Goal: Use online tool/utility: Utilize a website feature to perform a specific function

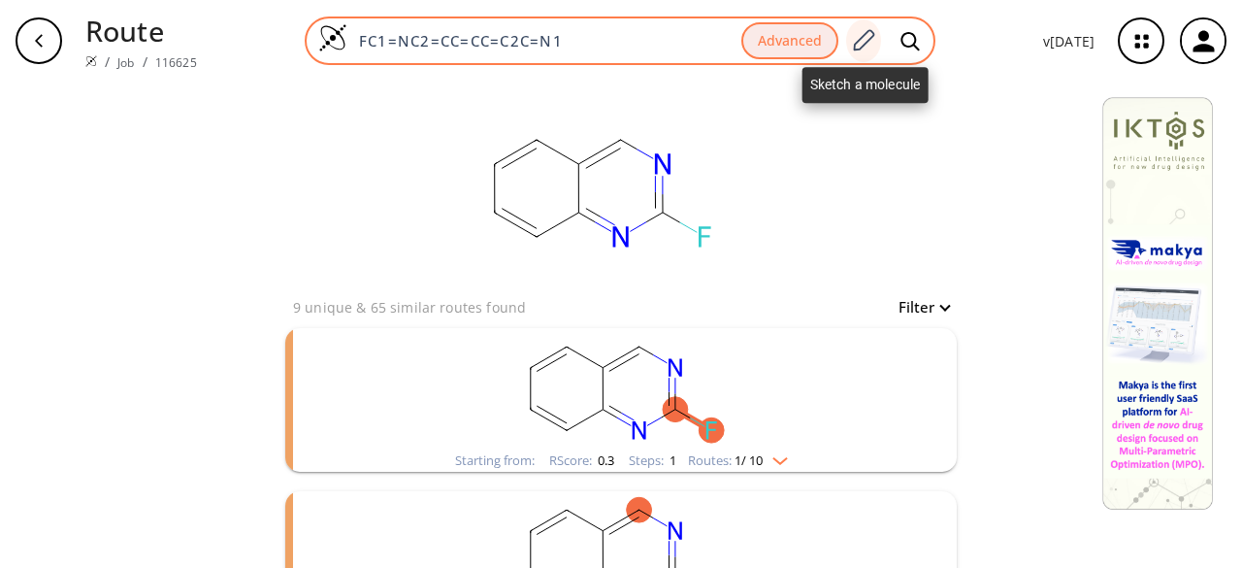
click at [870, 44] on icon at bounding box center [863, 40] width 26 height 25
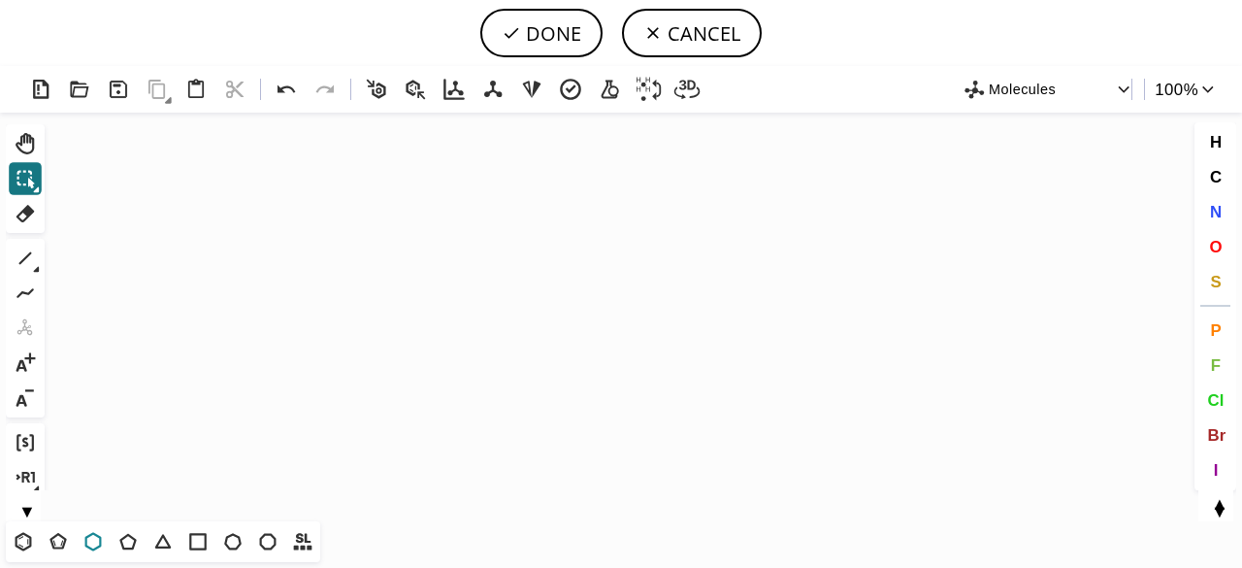
click at [94, 552] on icon at bounding box center [93, 541] width 25 height 25
click at [596, 327] on icon "Created with [PERSON_NAME] 2.3.0" at bounding box center [620, 317] width 1137 height 409
drag, startPoint x: 1217, startPoint y: 211, endPoint x: 942, endPoint y: 276, distance: 282.2
click at [1217, 211] on span "N" at bounding box center [1215, 211] width 12 height 18
click at [576, 373] on tspan "N" at bounding box center [577, 373] width 10 height 15
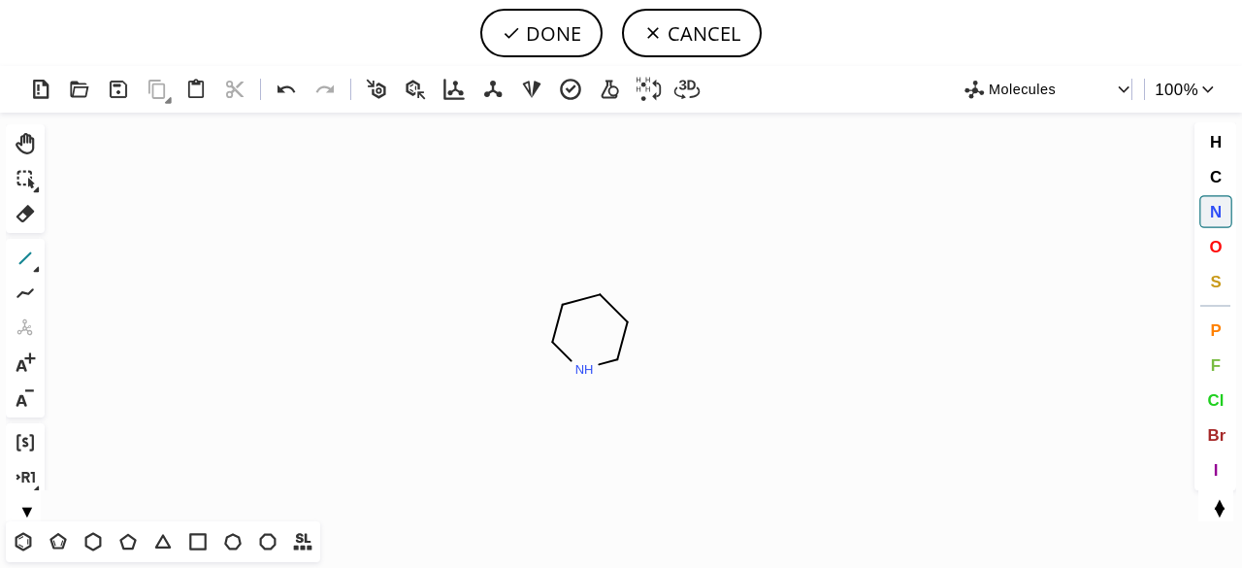
click at [30, 255] on icon at bounding box center [25, 258] width 25 height 25
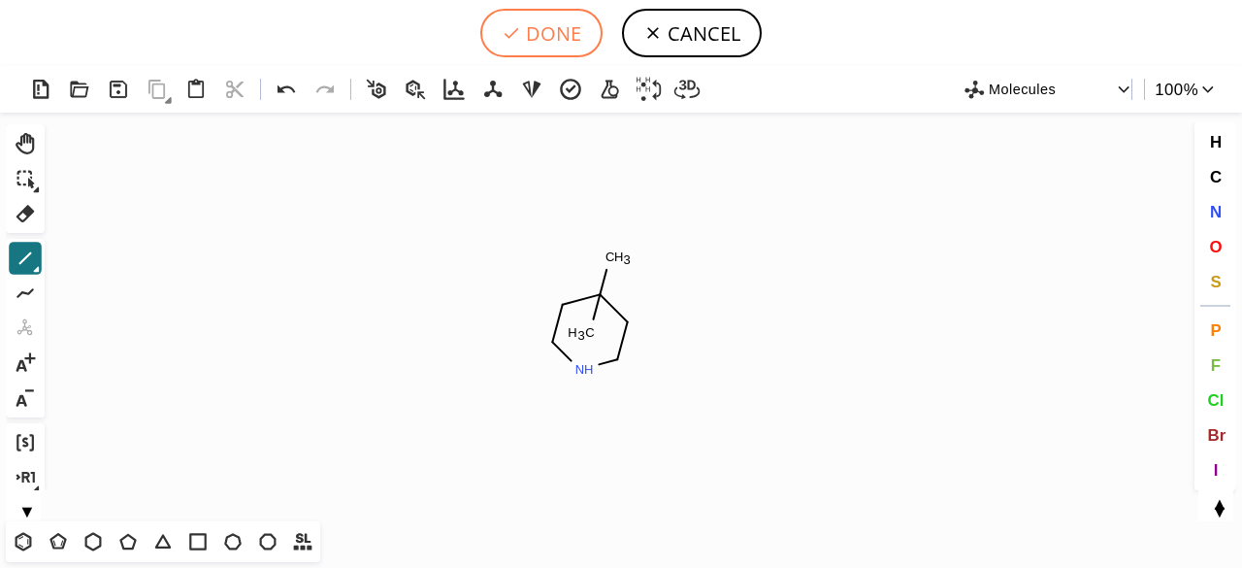
click at [538, 38] on button "DONE" at bounding box center [541, 33] width 122 height 49
type input "C1NCCC(C)(C)C1"
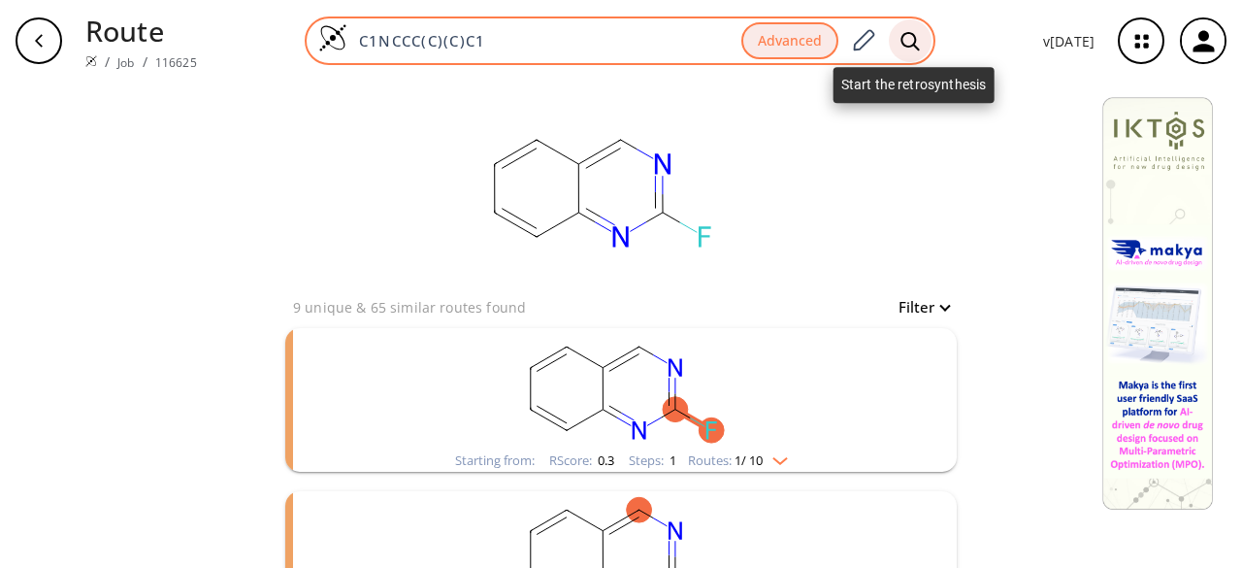
click at [910, 44] on icon at bounding box center [910, 41] width 19 height 20
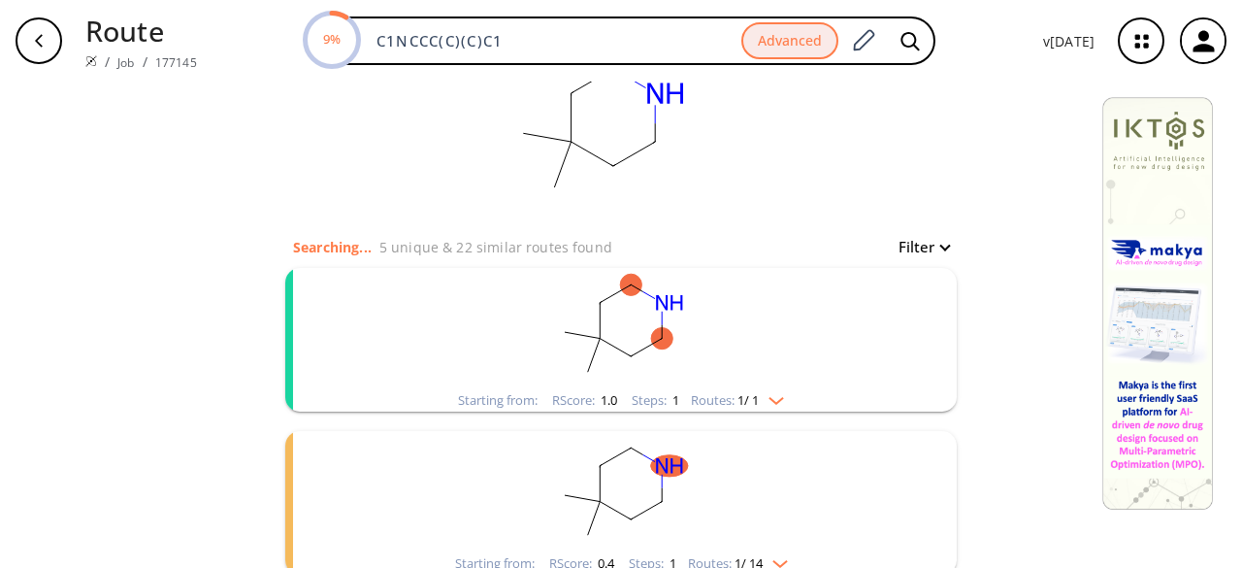
scroll to position [194, 0]
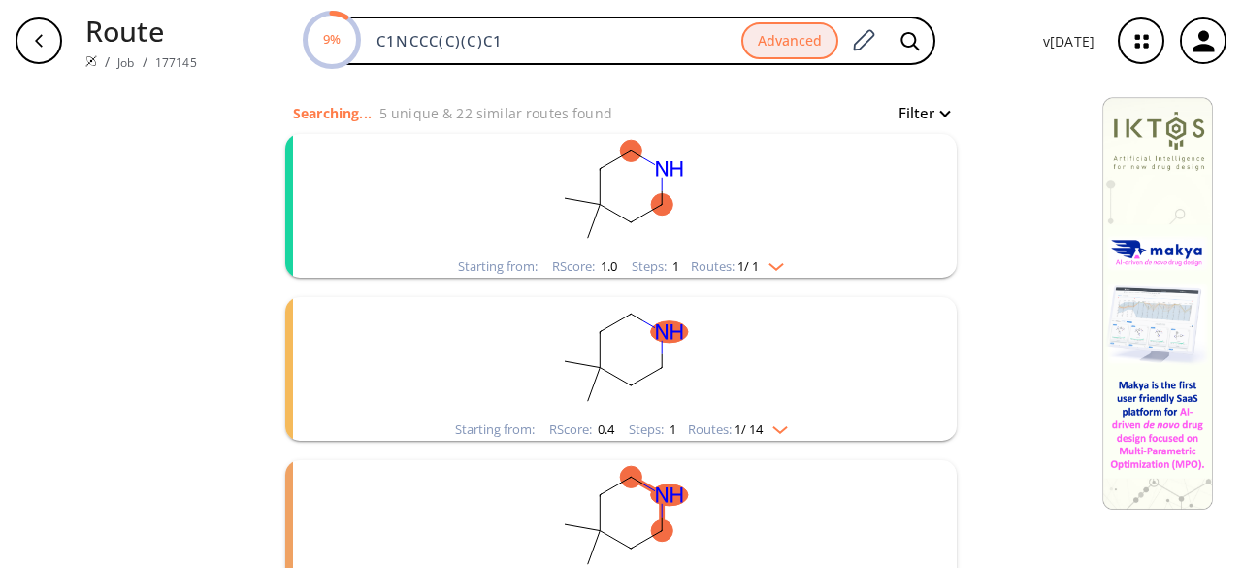
click at [750, 237] on rect "clusters" at bounding box center [621, 194] width 505 height 121
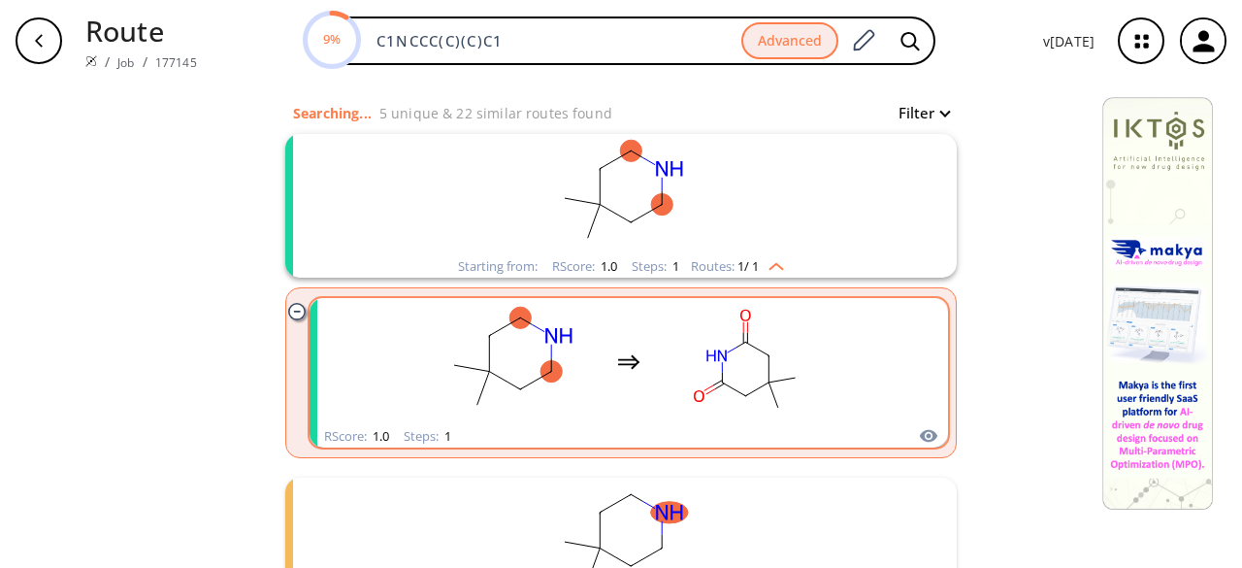
click at [710, 408] on rect "clusters" at bounding box center [747, 361] width 175 height 121
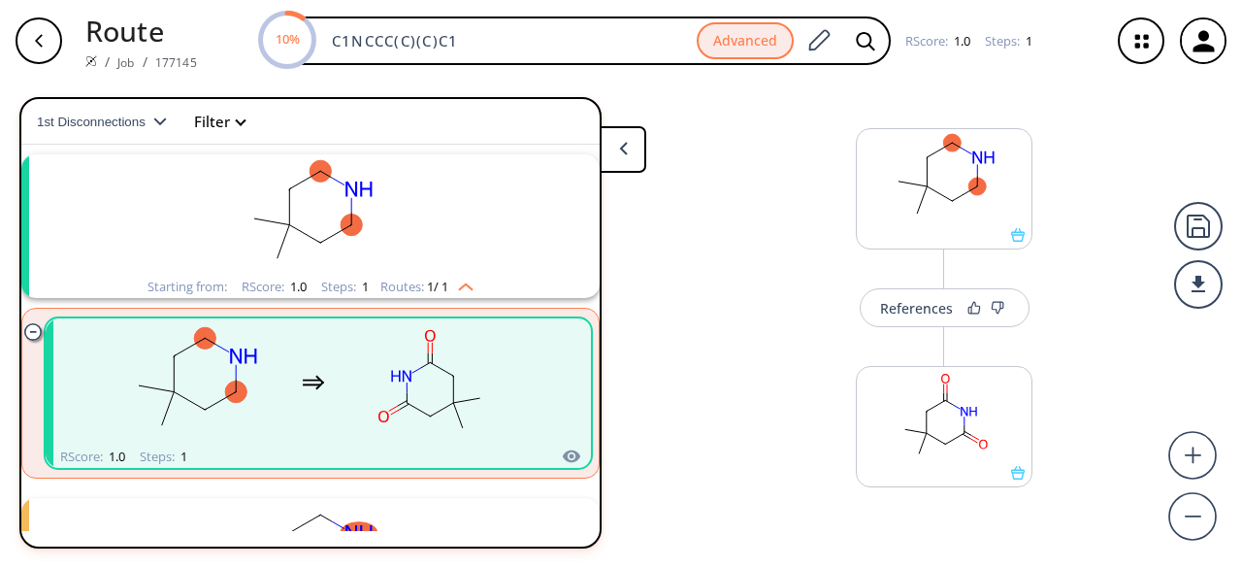
scroll to position [33, 0]
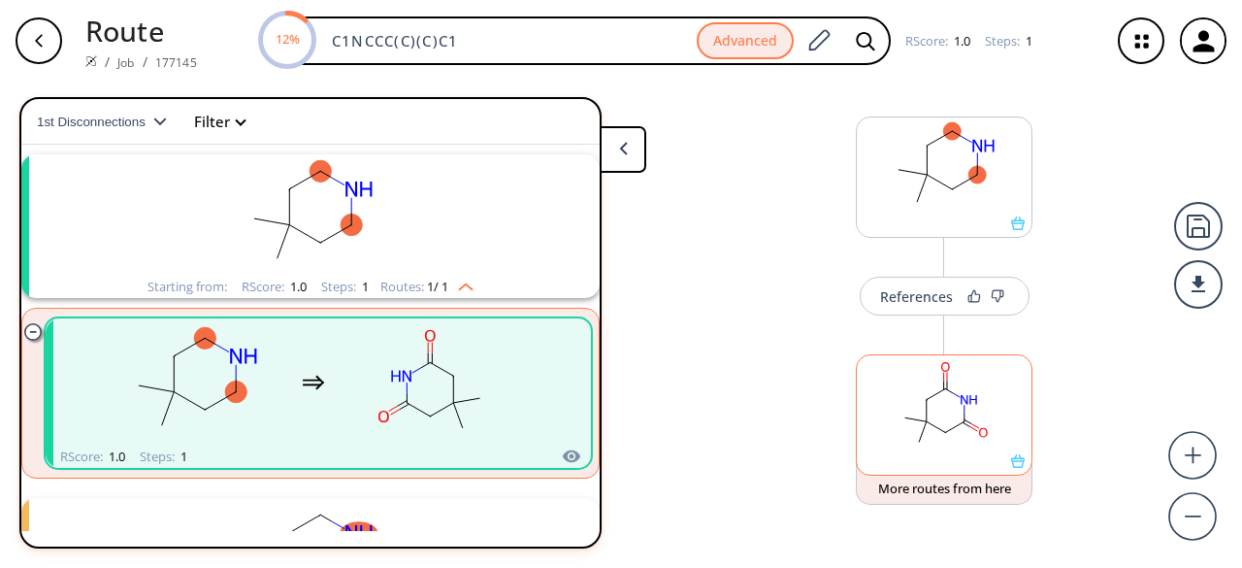
click at [1017, 465] on icon at bounding box center [1018, 461] width 14 height 14
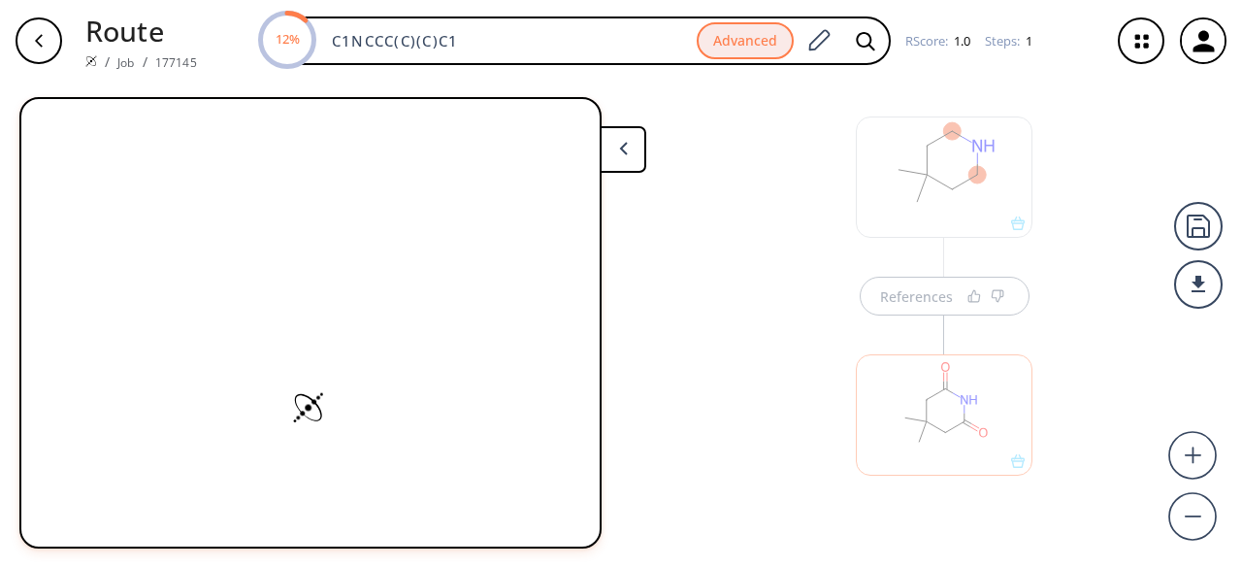
scroll to position [0, 0]
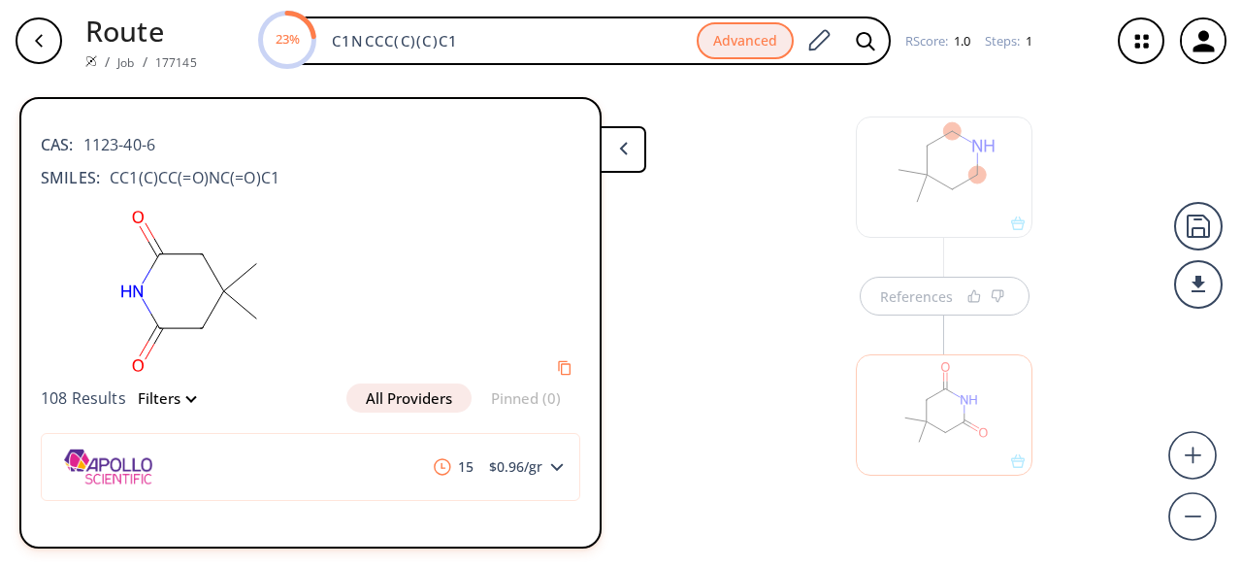
click at [636, 154] on button at bounding box center [623, 149] width 47 height 47
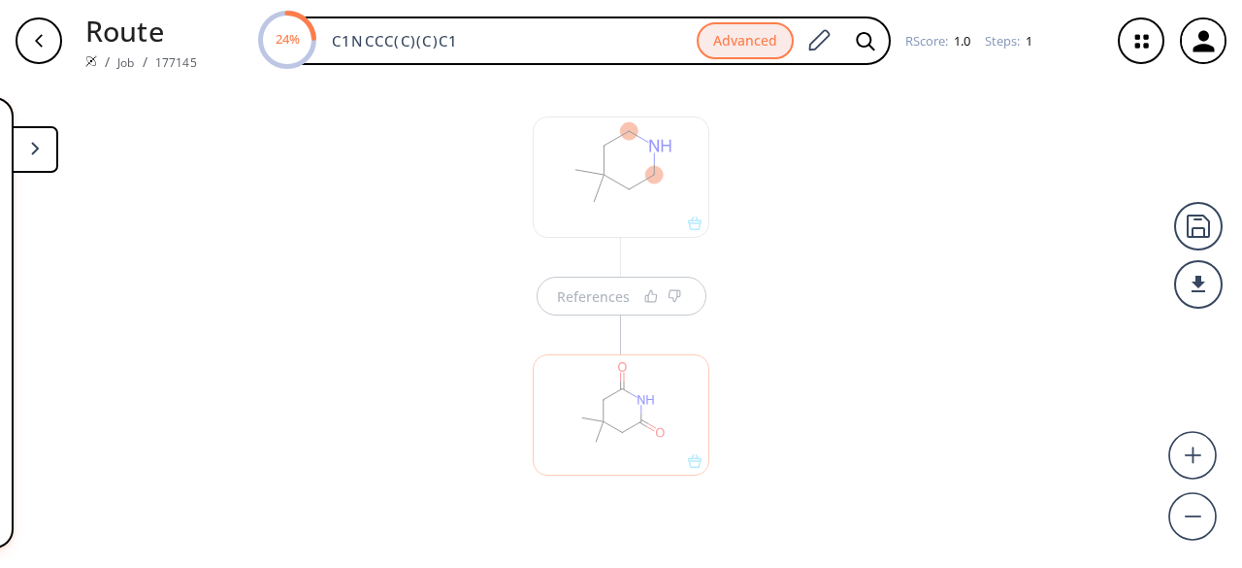
click at [47, 40] on div "button" at bounding box center [39, 40] width 47 height 47
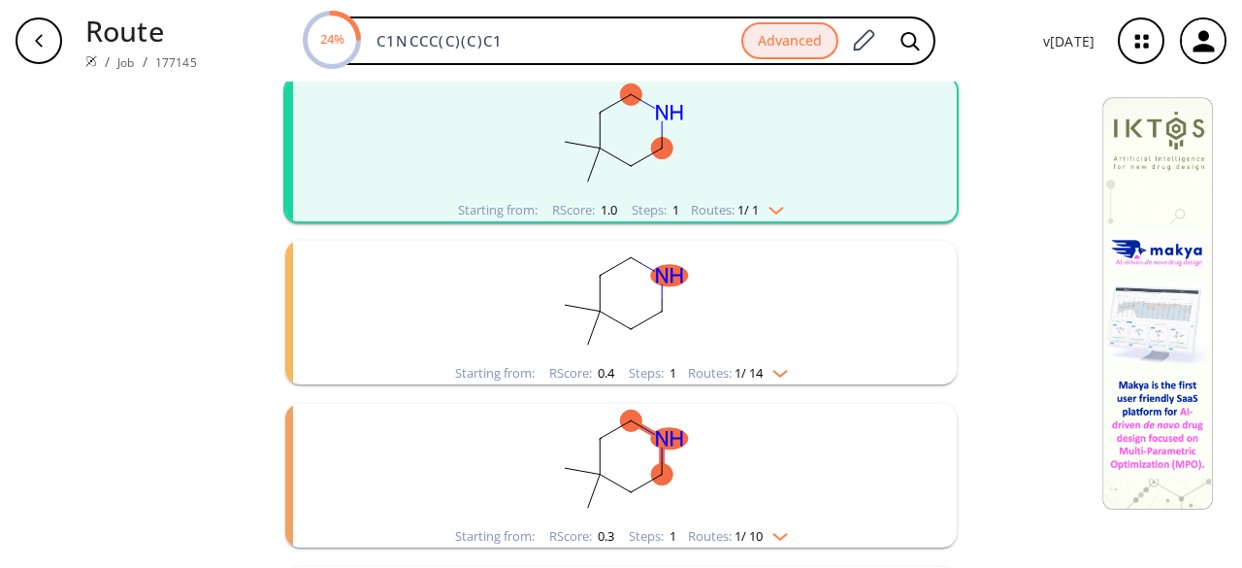
scroll to position [291, 0]
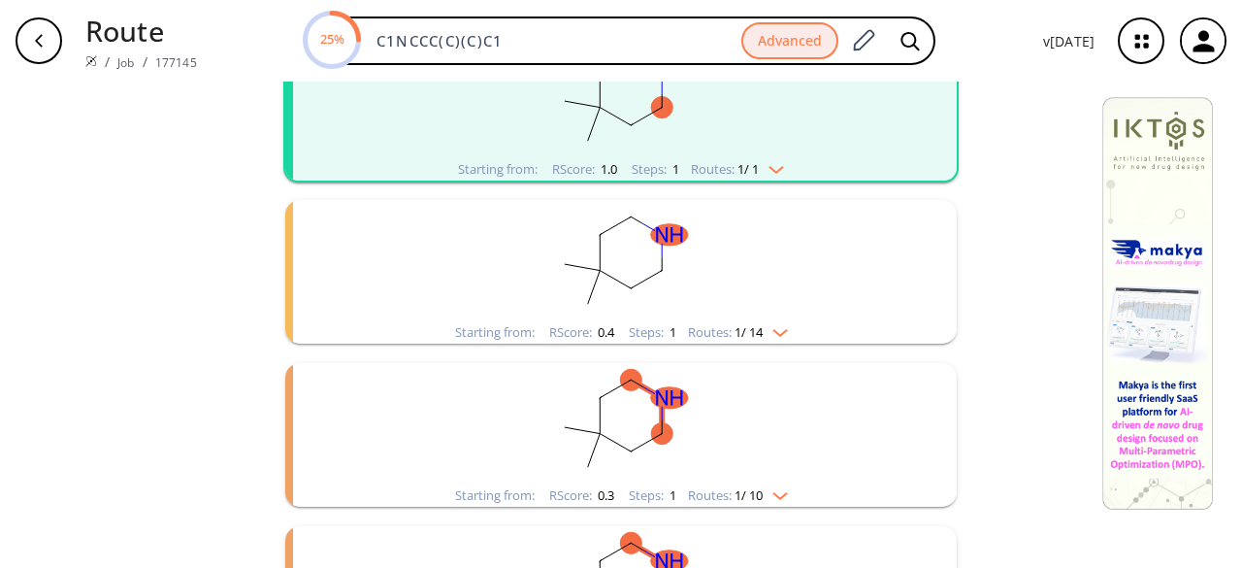
click at [775, 292] on rect "clusters" at bounding box center [621, 260] width 505 height 121
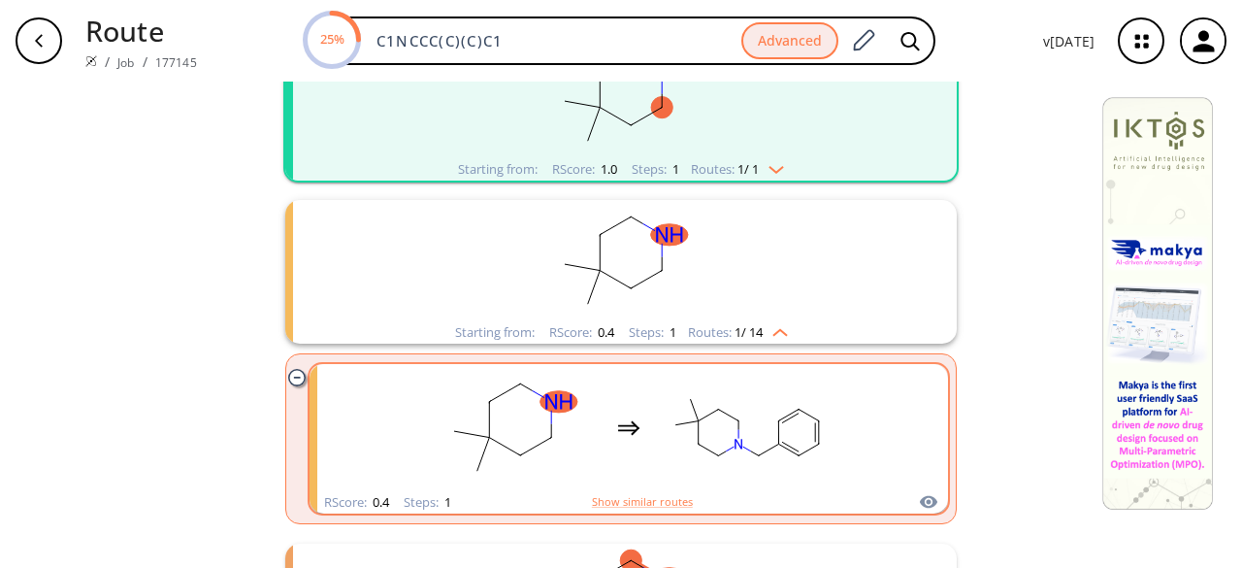
click at [755, 468] on rect "clusters" at bounding box center [747, 427] width 175 height 121
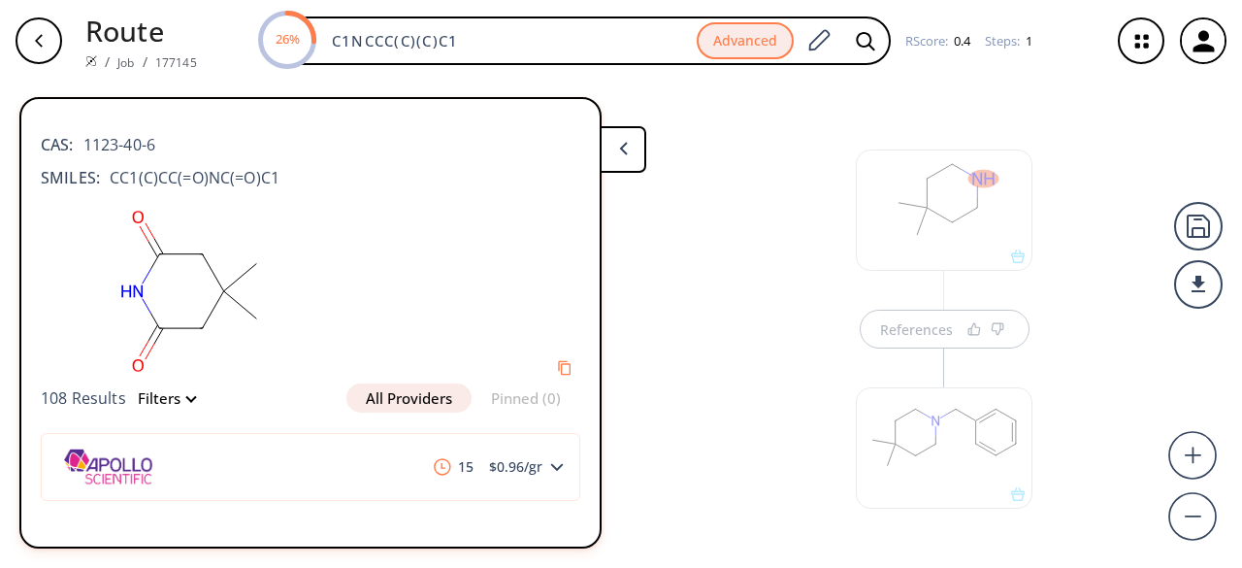
scroll to position [33, 0]
click at [960, 444] on div at bounding box center [944, 414] width 177 height 121
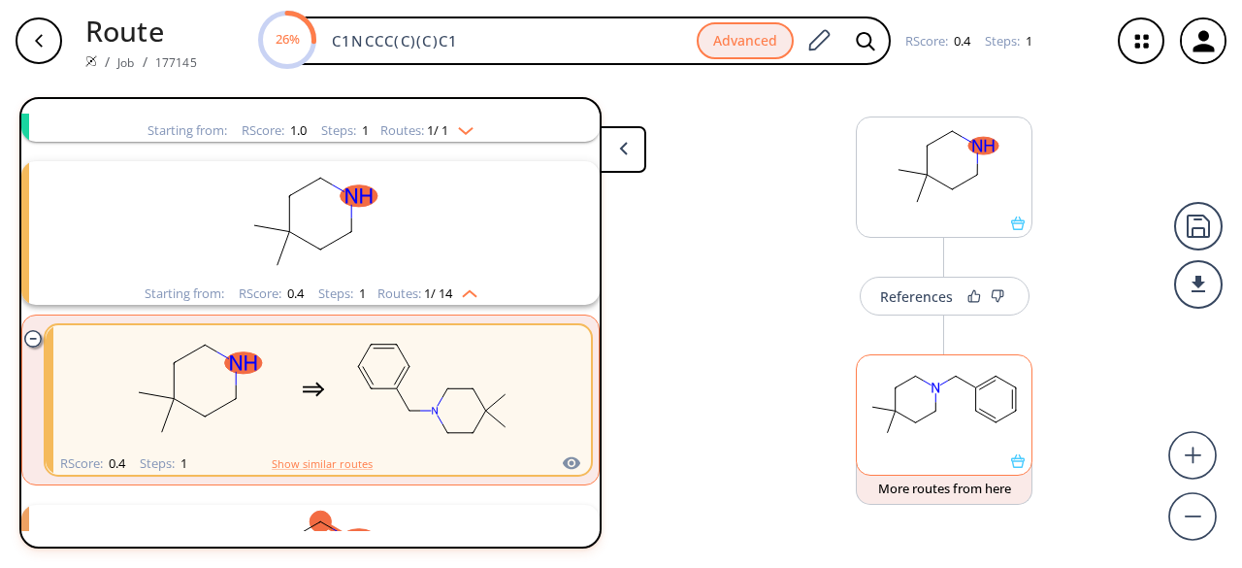
scroll to position [207, 0]
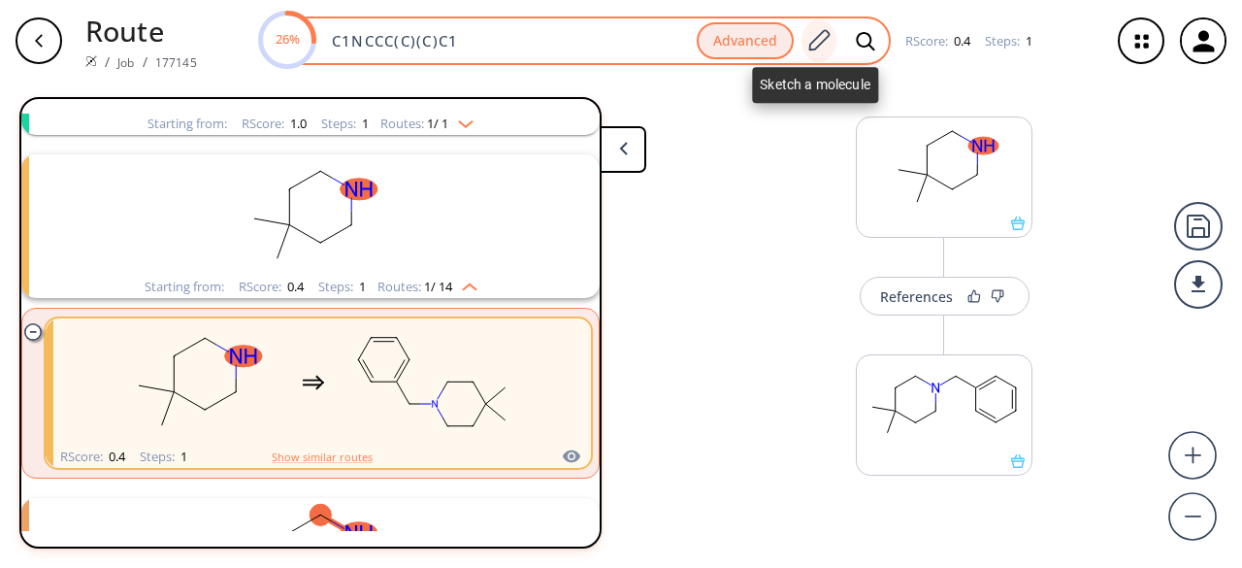
click at [821, 41] on icon at bounding box center [819, 39] width 21 height 21
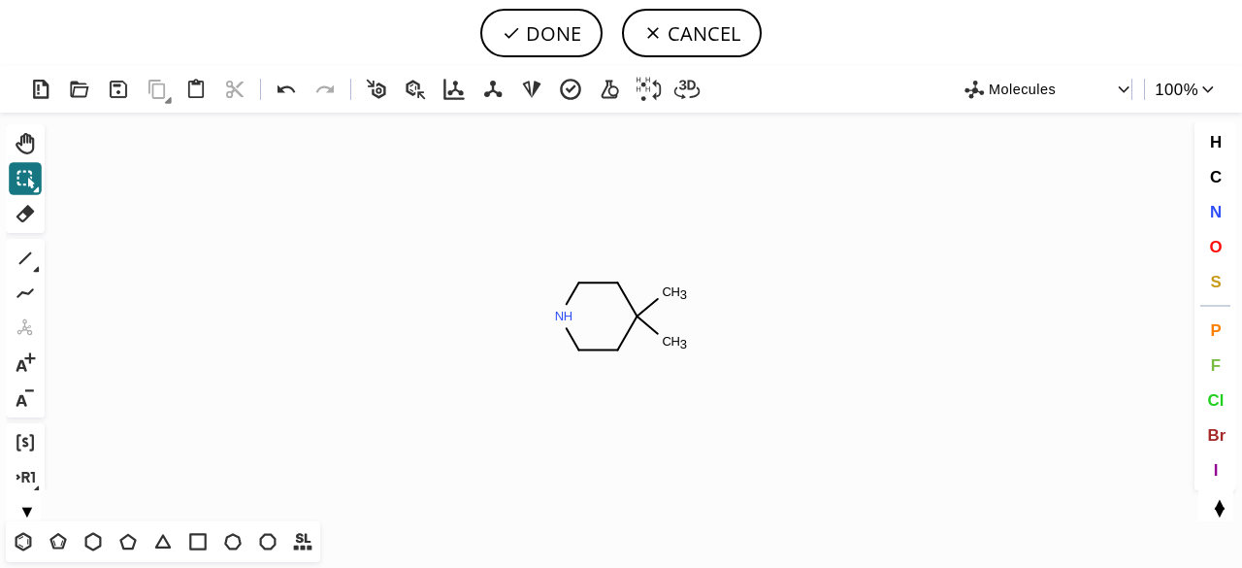
drag, startPoint x: 24, startPoint y: 255, endPoint x: 566, endPoint y: 407, distance: 562.3
click at [25, 255] on icon at bounding box center [25, 258] width 25 height 25
drag, startPoint x: 1210, startPoint y: 249, endPoint x: 1195, endPoint y: 249, distance: 15.5
click at [1214, 246] on span "O" at bounding box center [1215, 246] width 13 height 18
click at [642, 387] on tspan "O" at bounding box center [643, 387] width 10 height 15
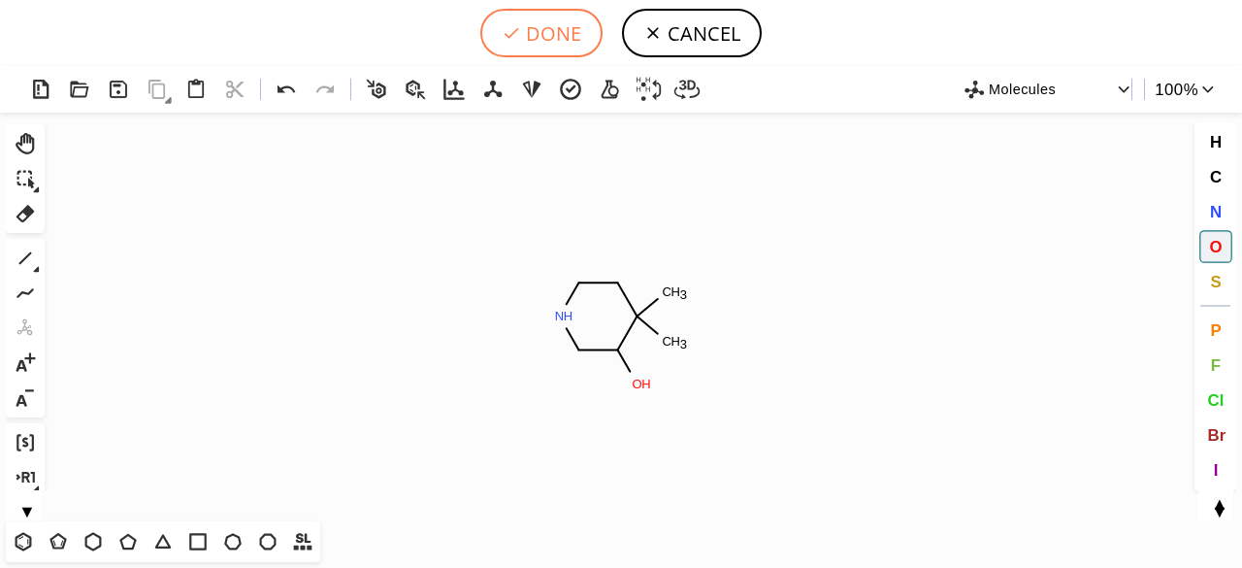
click at [558, 39] on button "DONE" at bounding box center [541, 33] width 122 height 49
type input "C1CC(C)(C)C(O)CN1"
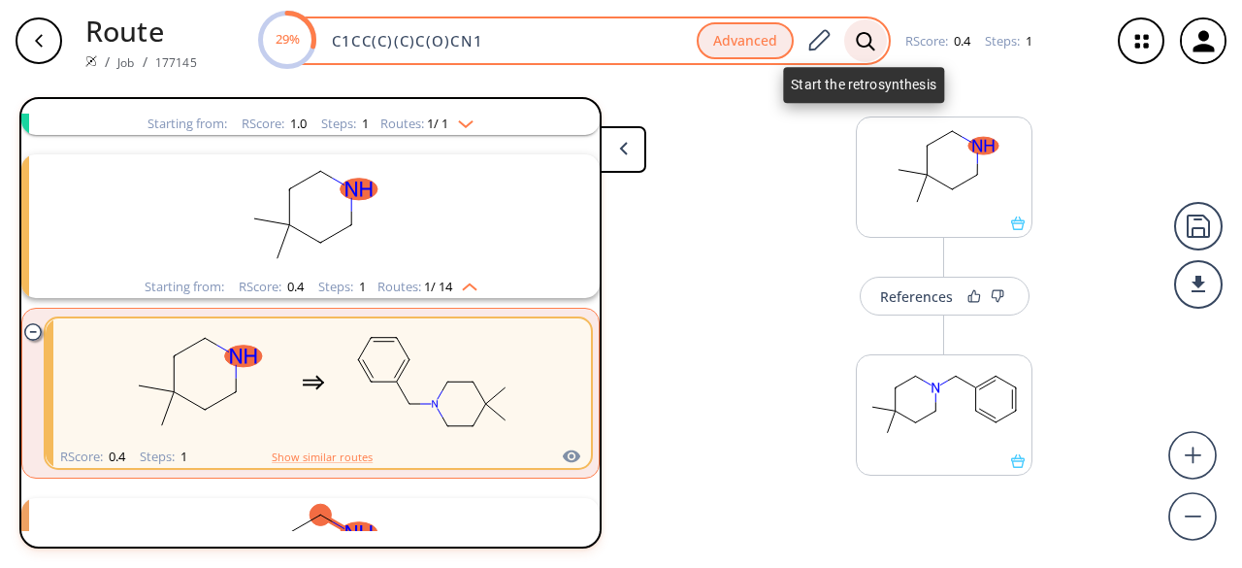
click at [861, 42] on icon at bounding box center [865, 41] width 19 height 20
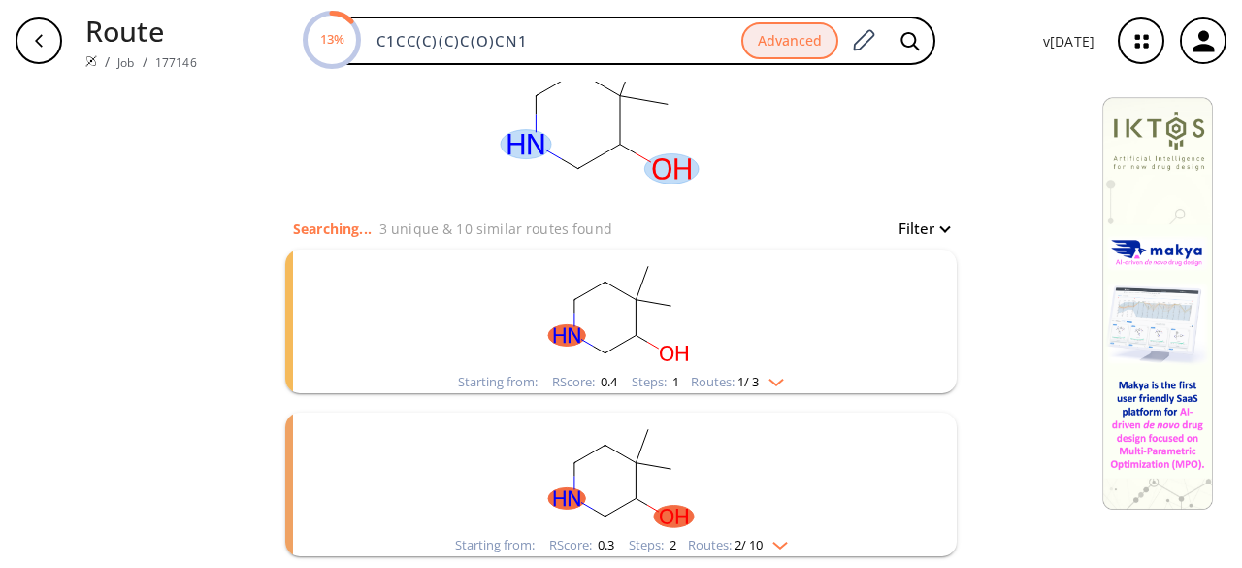
scroll to position [173, 0]
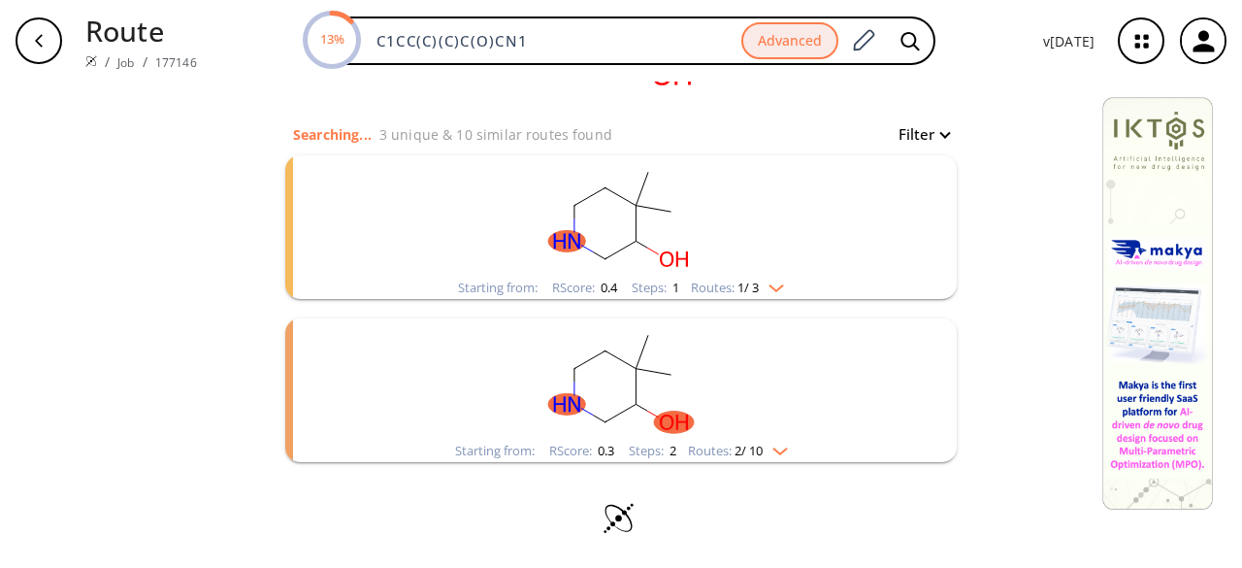
click at [811, 234] on rect "clusters" at bounding box center [621, 215] width 505 height 121
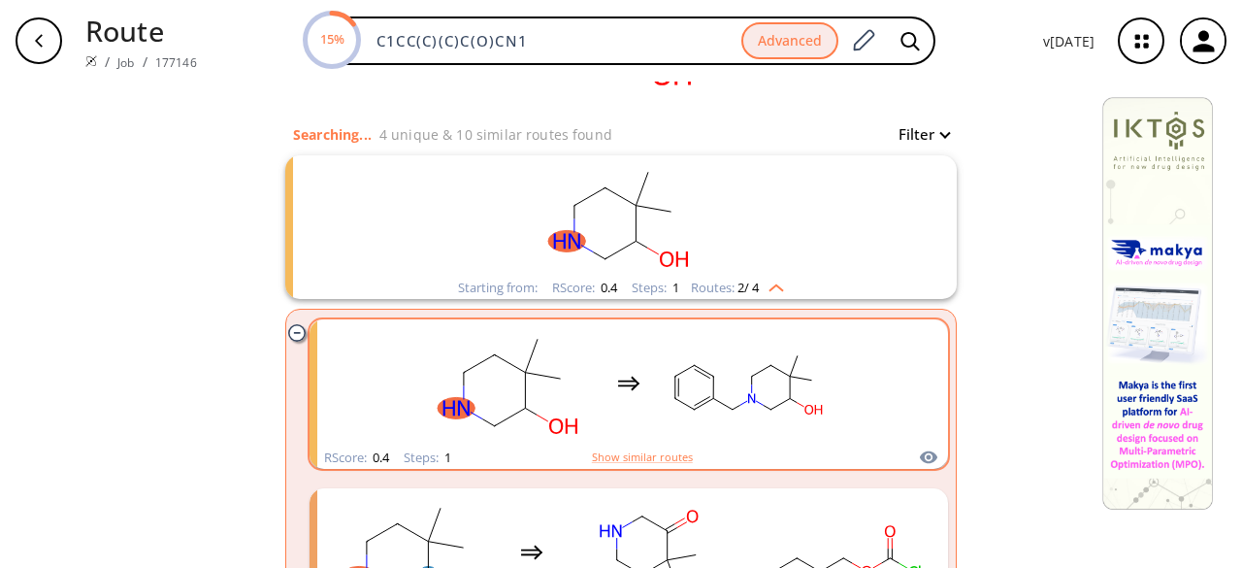
click at [754, 447] on div "RScore : 0.4 Steps : 1 Show similar routes" at bounding box center [629, 457] width 639 height 22
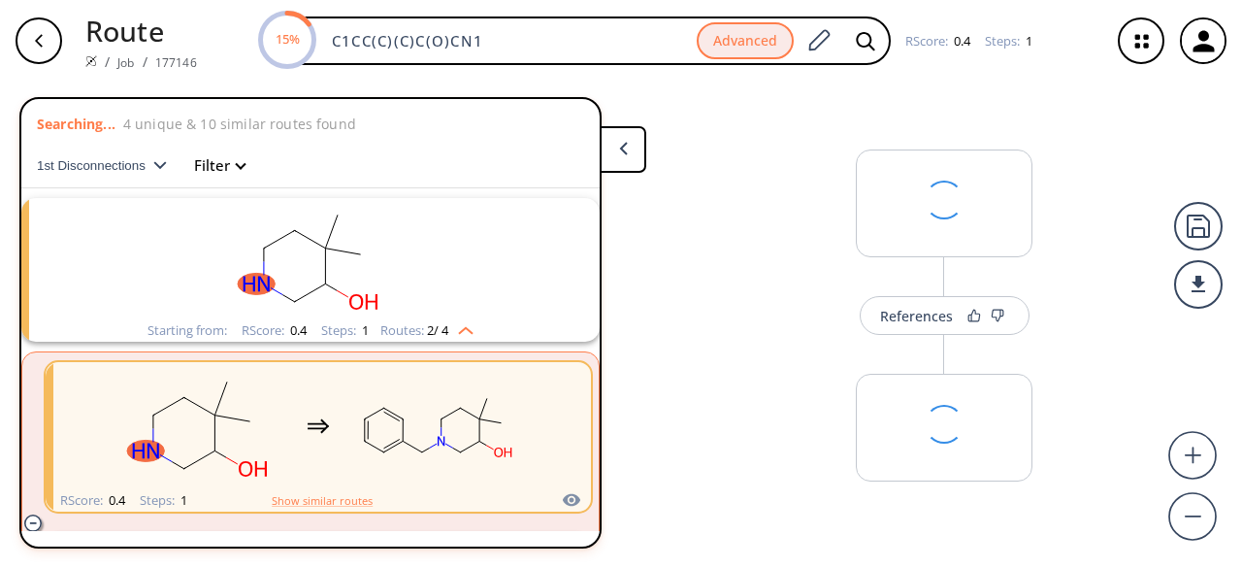
scroll to position [44, 0]
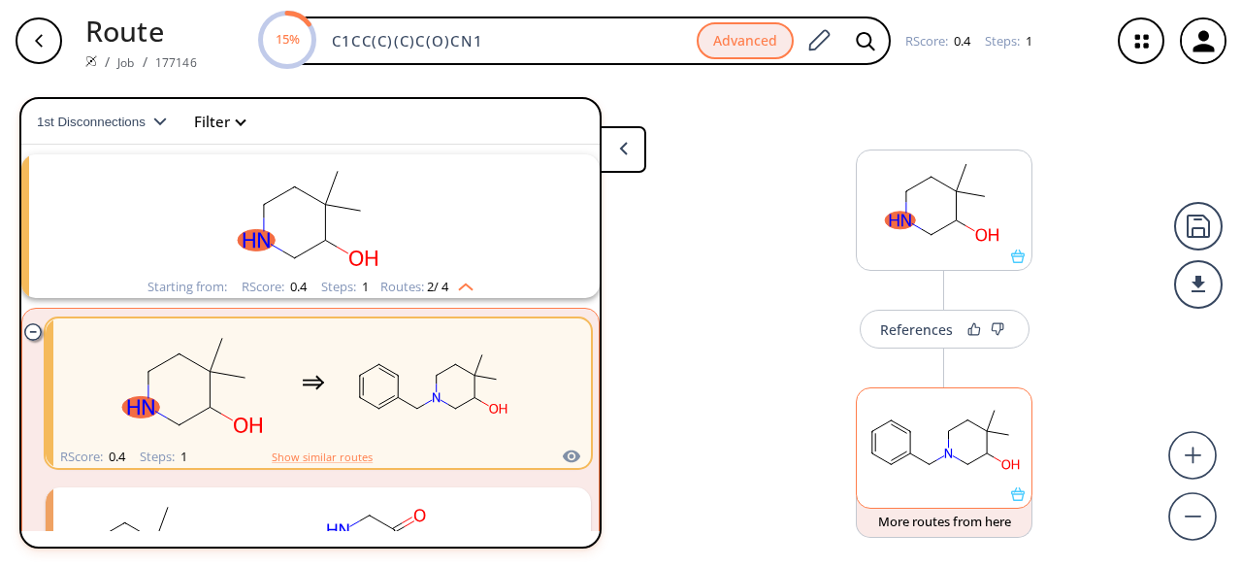
click at [914, 496] on div at bounding box center [944, 494] width 175 height 14
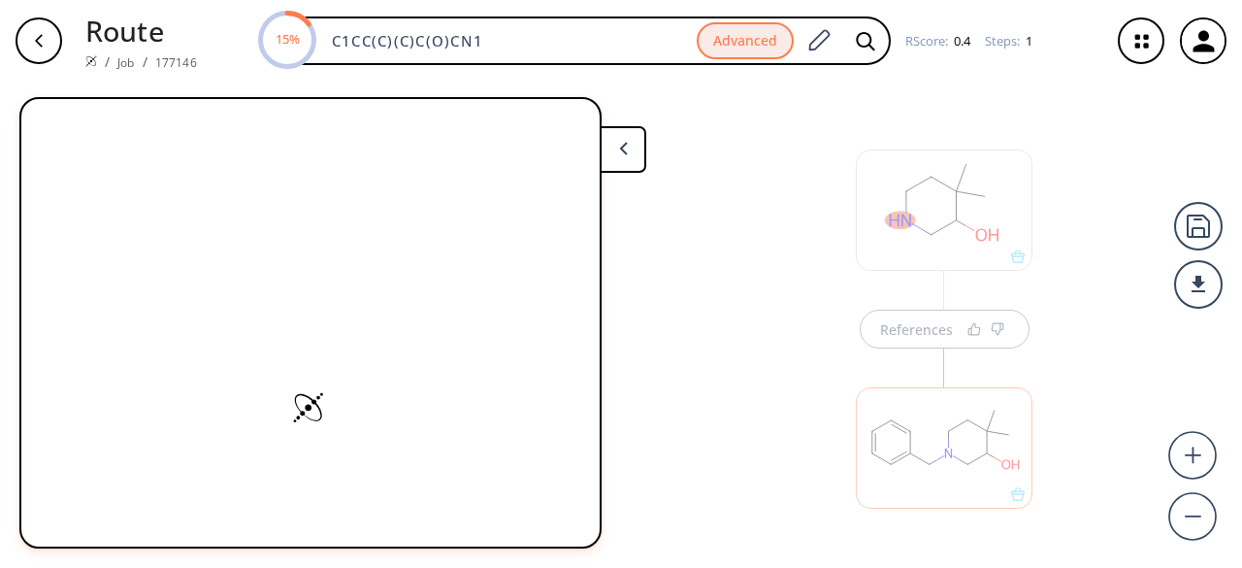
scroll to position [33, 0]
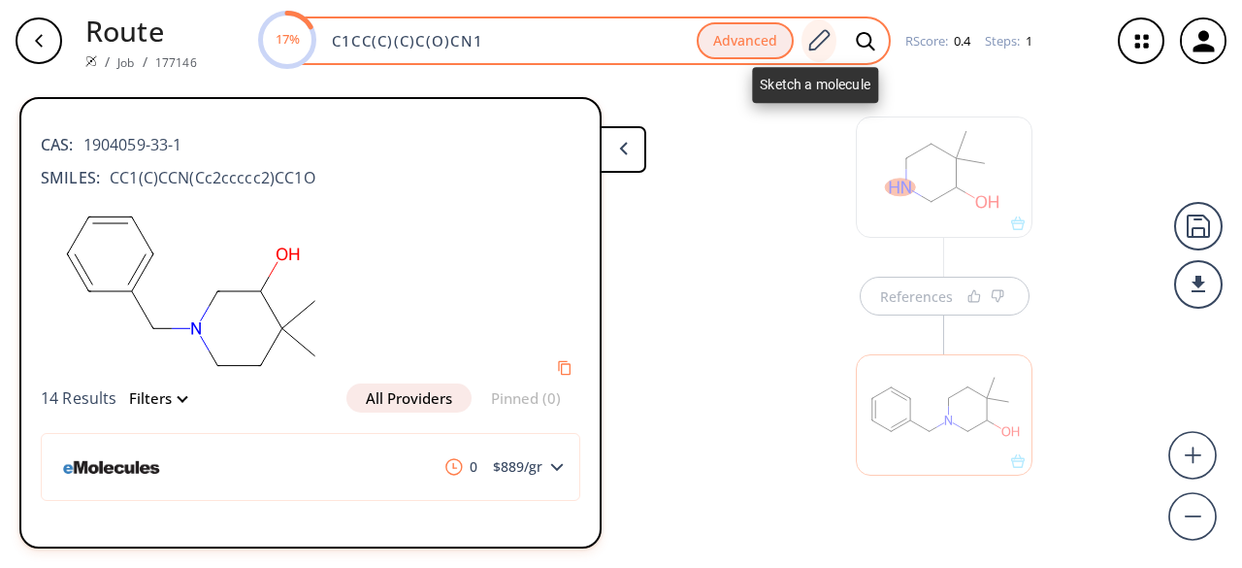
click at [818, 38] on icon at bounding box center [819, 40] width 26 height 25
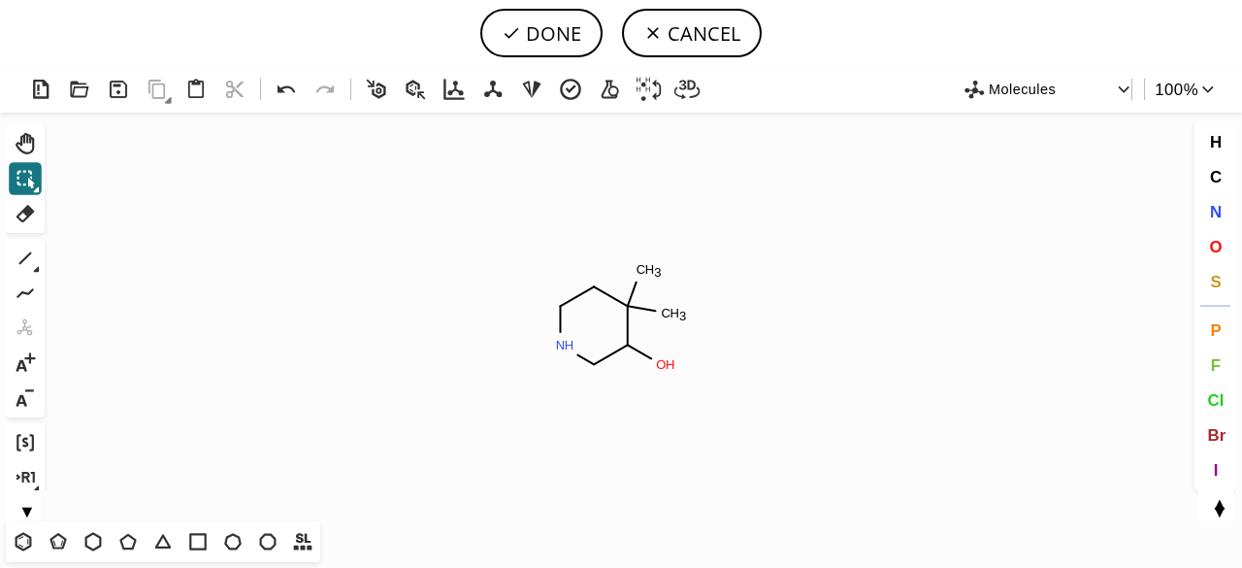
drag, startPoint x: 21, startPoint y: 251, endPoint x: 338, endPoint y: 370, distance: 337.8
click at [21, 252] on icon at bounding box center [25, 258] width 25 height 25
click at [547, 346] on icon "Created with [PERSON_NAME] 2.3.0 C H 3 C H 3 O H N H" at bounding box center [620, 317] width 1137 height 409
click at [29, 543] on icon at bounding box center [23, 541] width 25 height 25
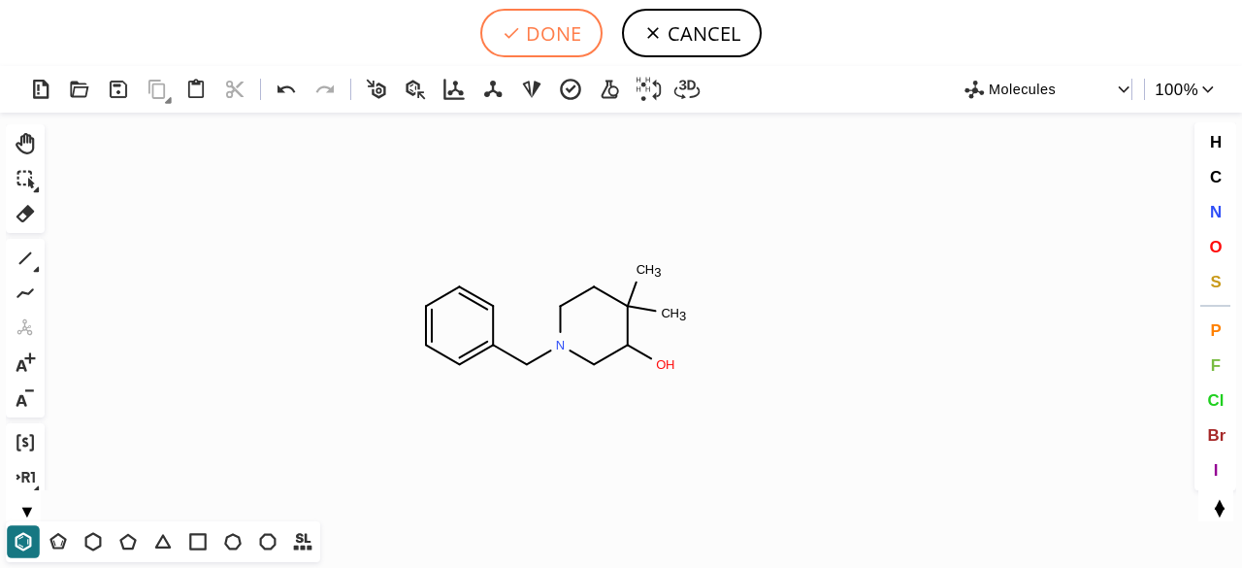
click at [527, 40] on button "DONE" at bounding box center [541, 33] width 122 height 49
type input "C1N(CC2C=CC=CC=2)CC(O)C(C)(C)C1"
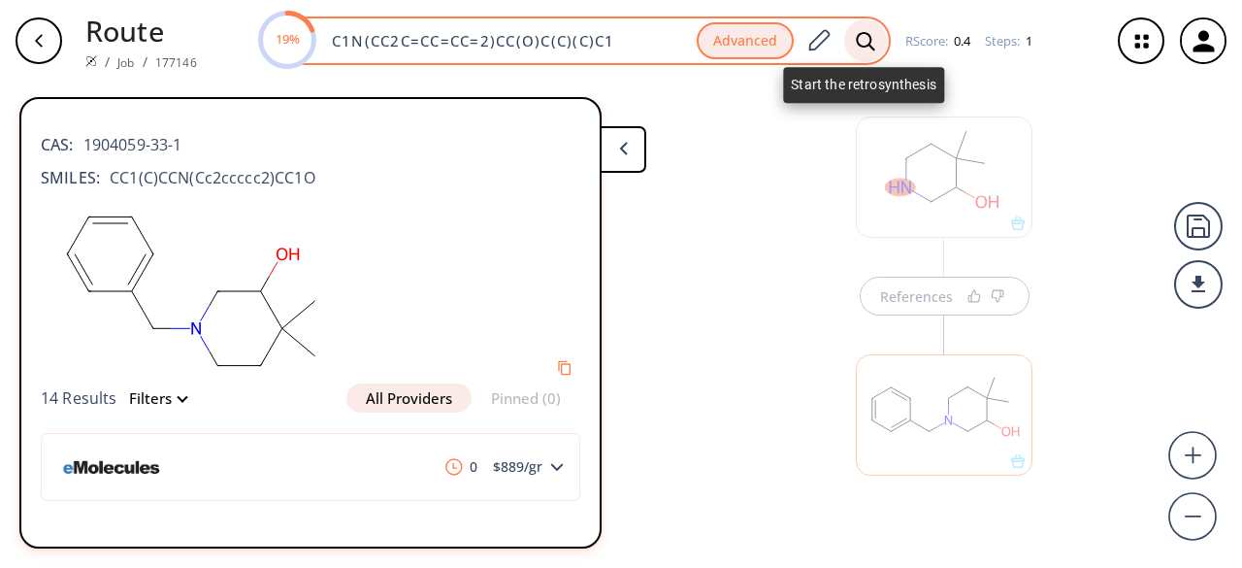
click at [866, 38] on icon at bounding box center [865, 41] width 19 height 20
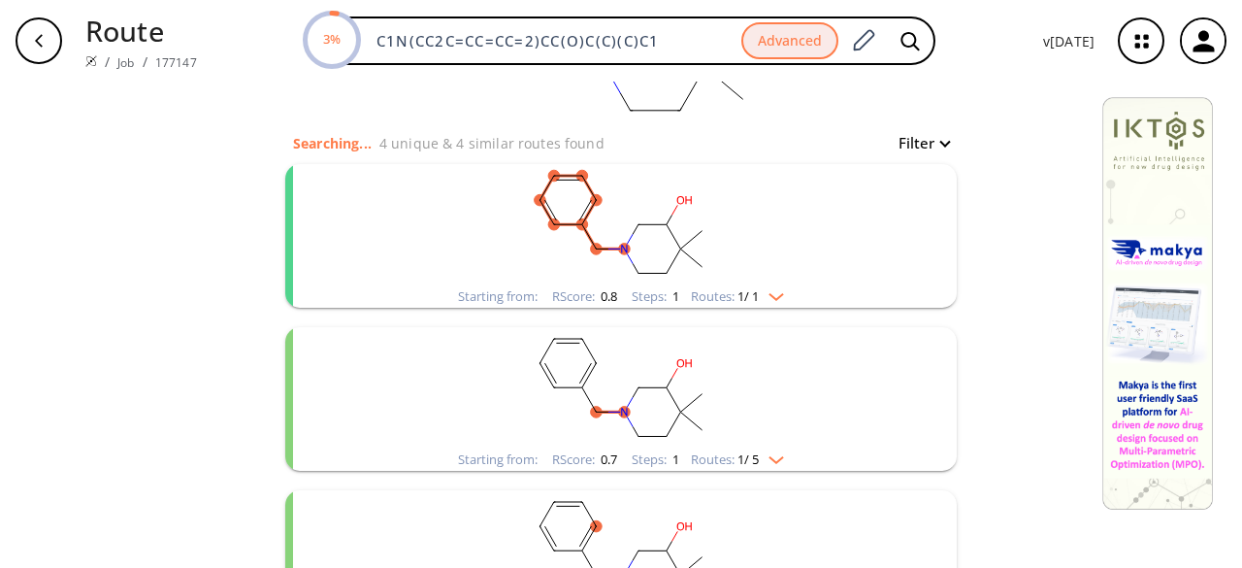
scroll to position [194, 0]
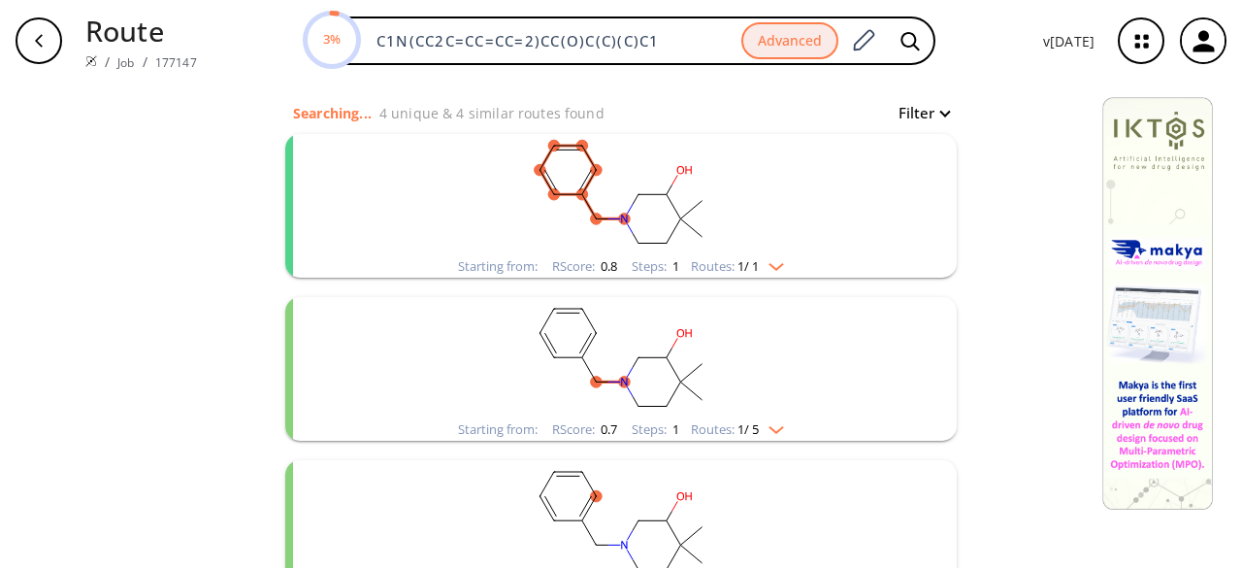
click at [809, 239] on rect "clusters" at bounding box center [621, 194] width 505 height 121
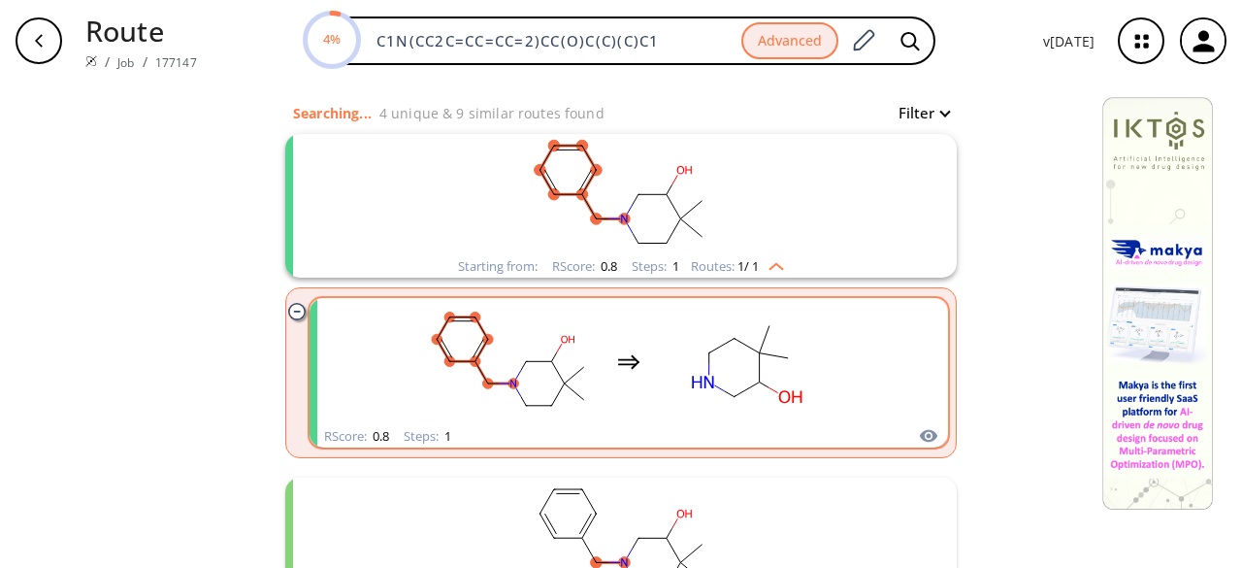
click at [665, 414] on rect "clusters" at bounding box center [747, 361] width 175 height 121
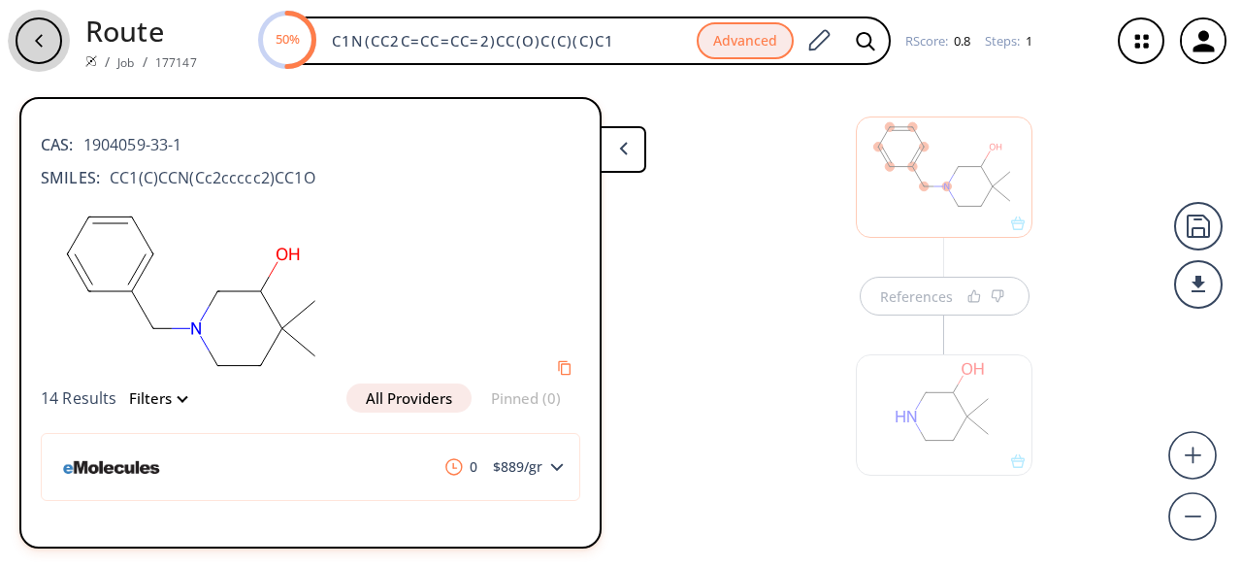
click at [41, 46] on icon "button" at bounding box center [39, 40] width 8 height 13
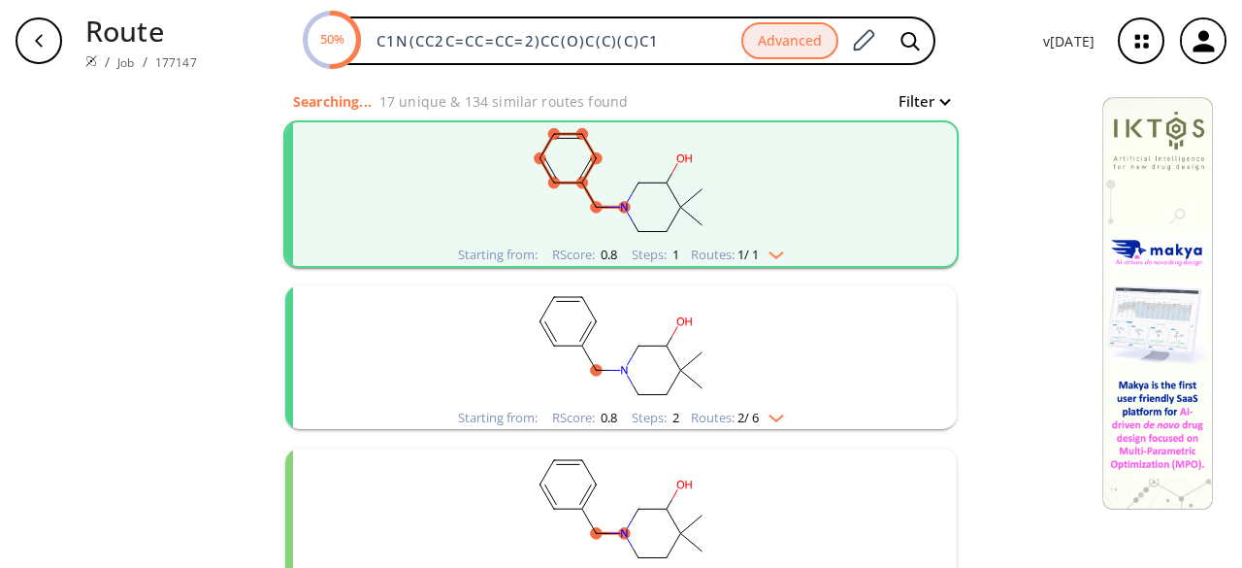
scroll to position [291, 0]
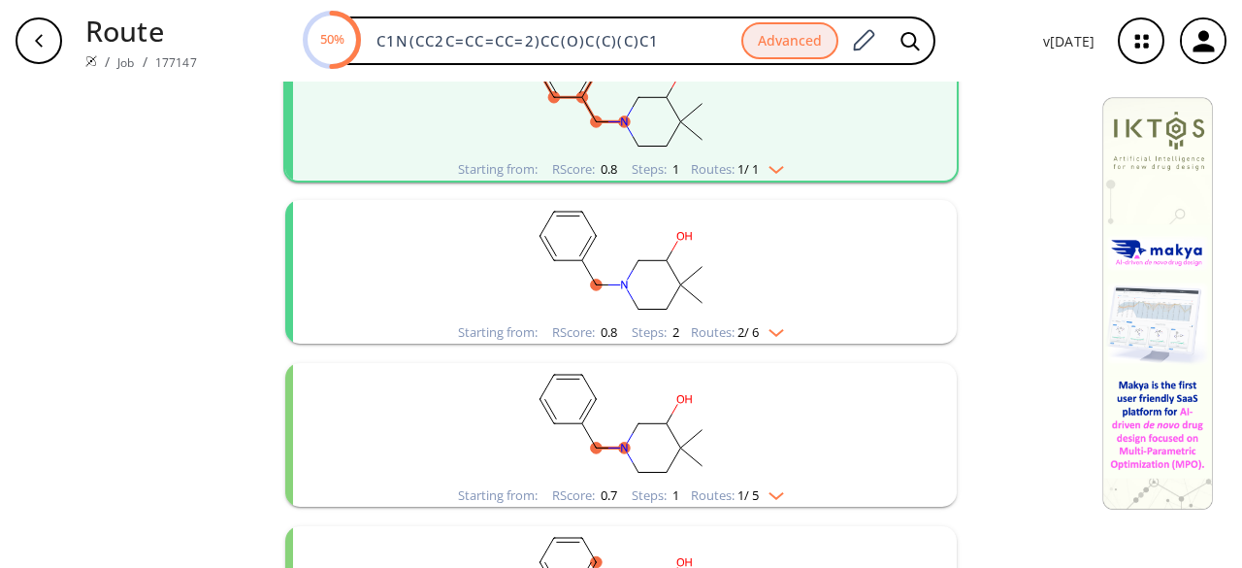
click at [640, 304] on rect "clusters" at bounding box center [621, 260] width 505 height 121
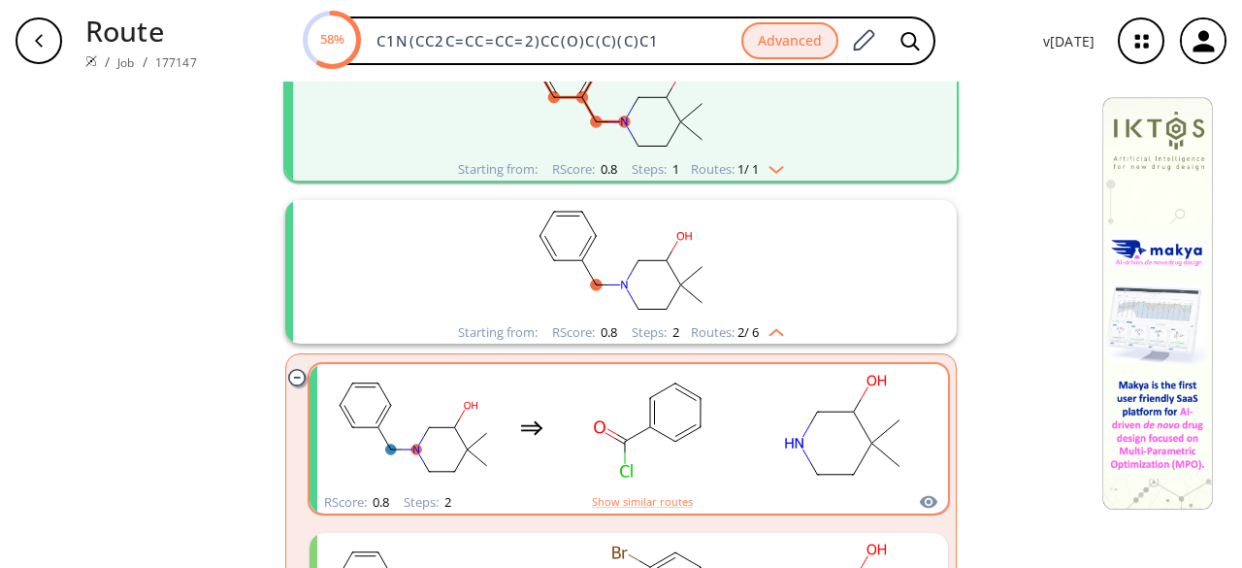
click at [713, 456] on rect "clusters" at bounding box center [650, 427] width 175 height 121
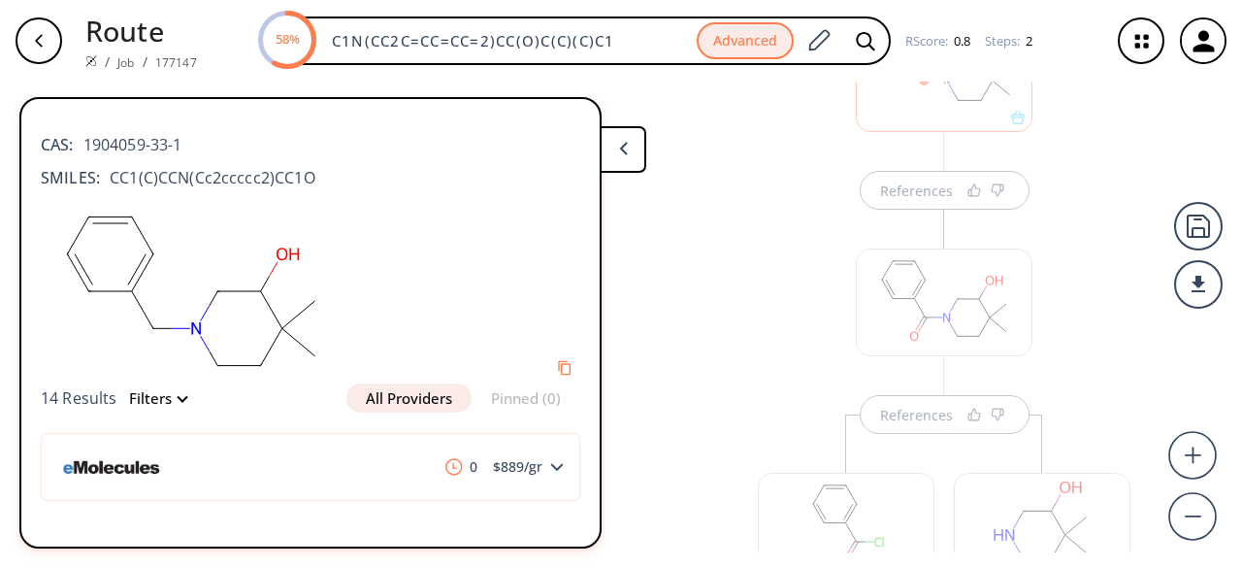
scroll to position [281, 0]
click at [1018, 387] on div at bounding box center [1042, 390] width 177 height 121
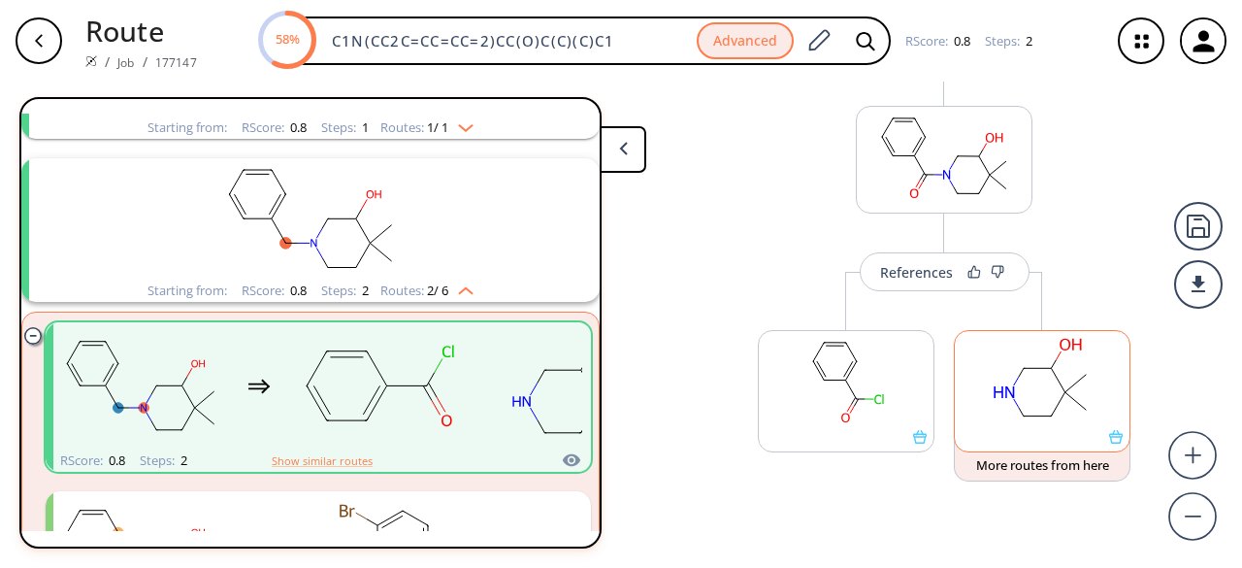
scroll to position [207, 0]
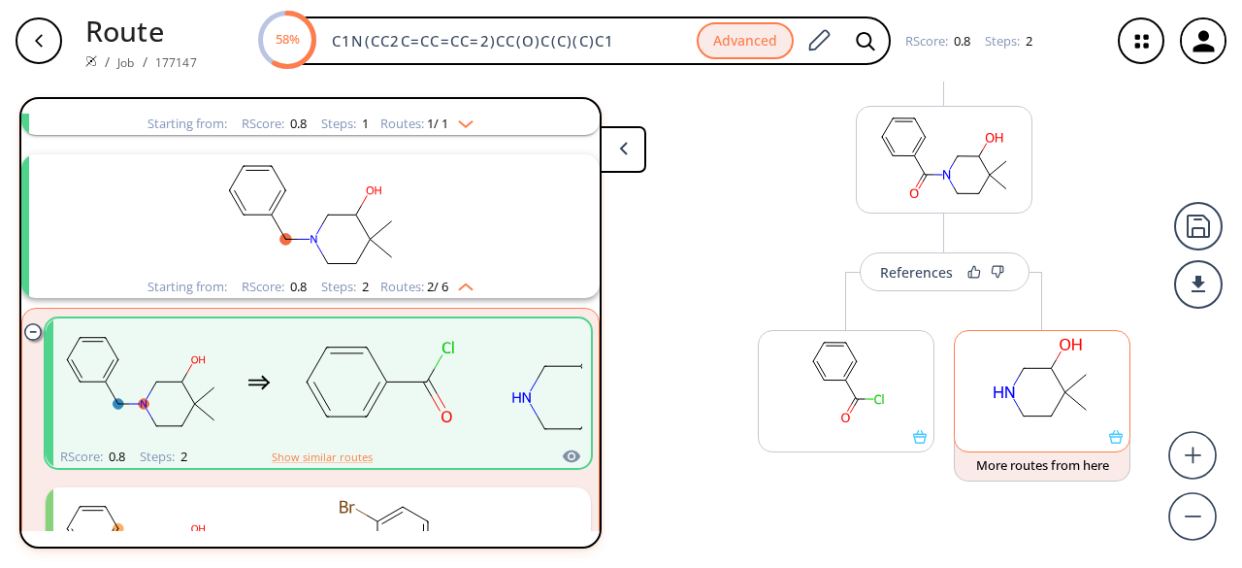
click at [1086, 407] on ellipse at bounding box center [1086, 410] width 16 height 16
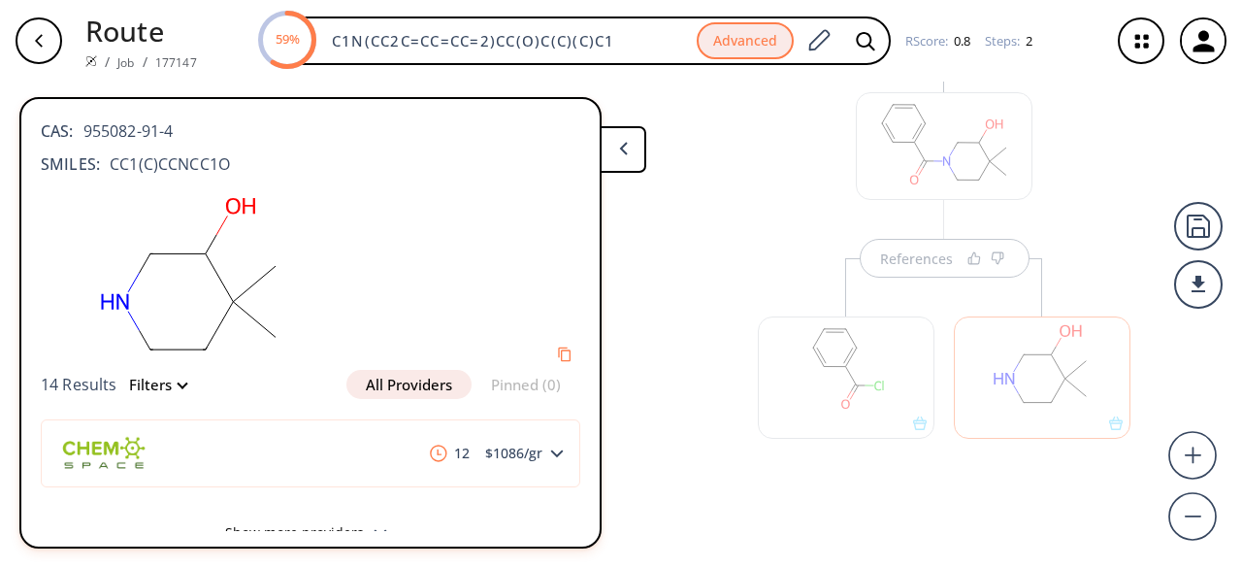
scroll to position [0, 0]
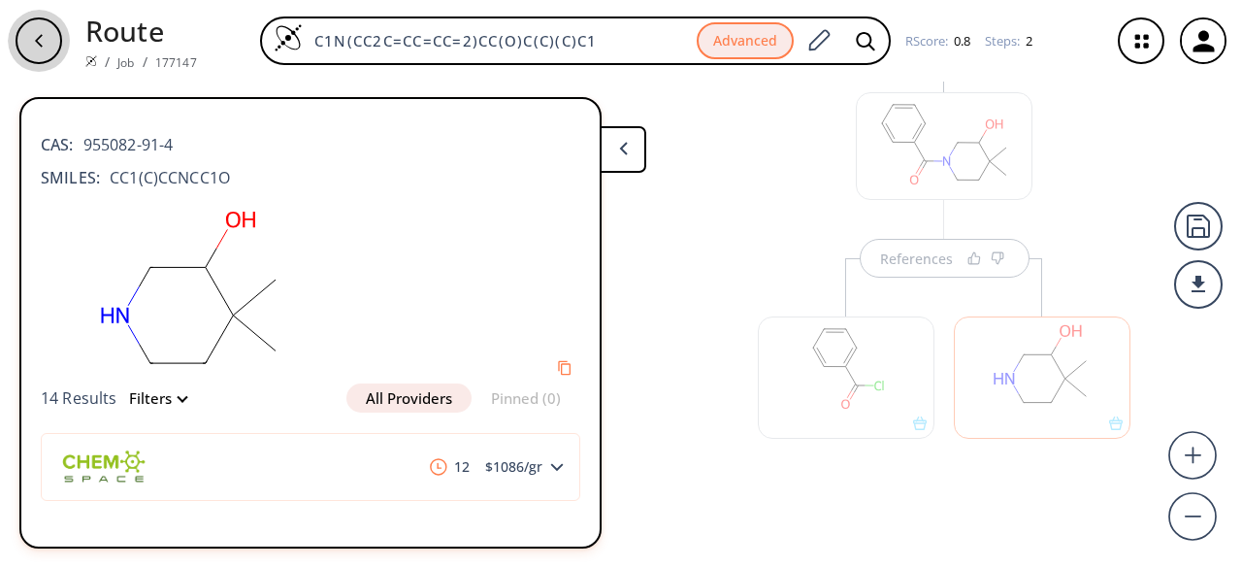
click at [50, 34] on div "button" at bounding box center [39, 40] width 47 height 47
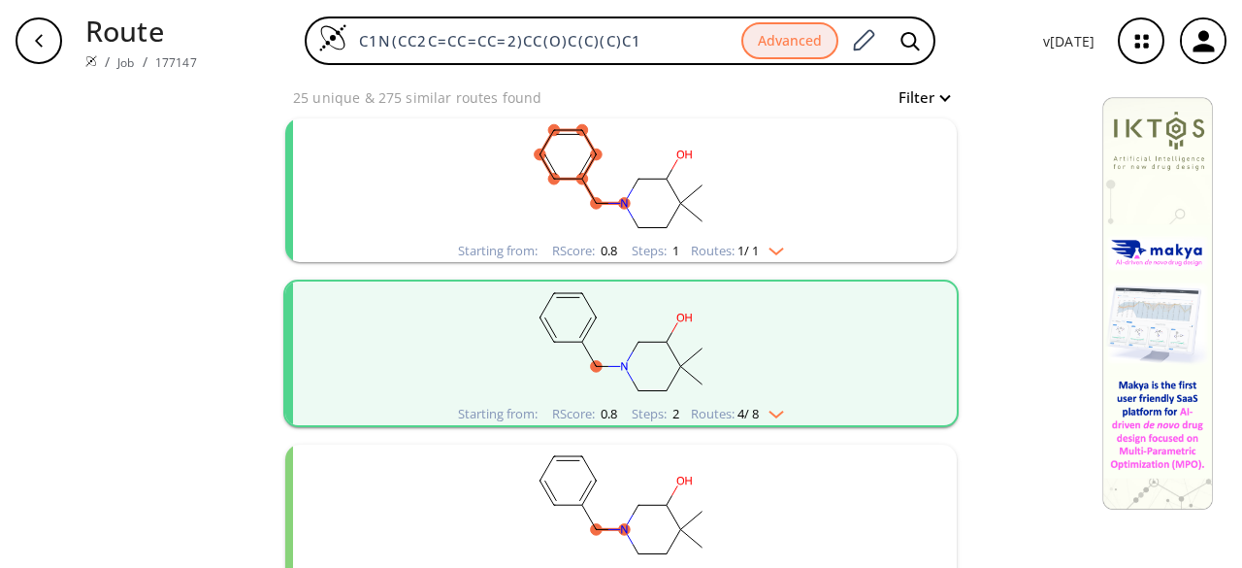
scroll to position [291, 0]
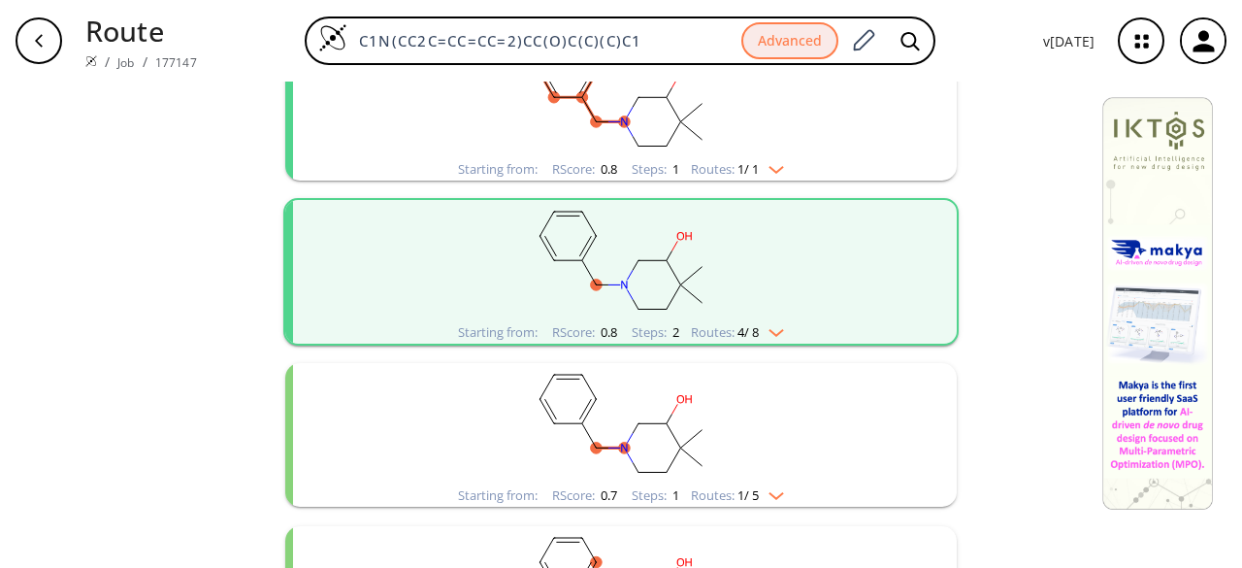
click at [761, 461] on rect "clusters" at bounding box center [621, 423] width 505 height 121
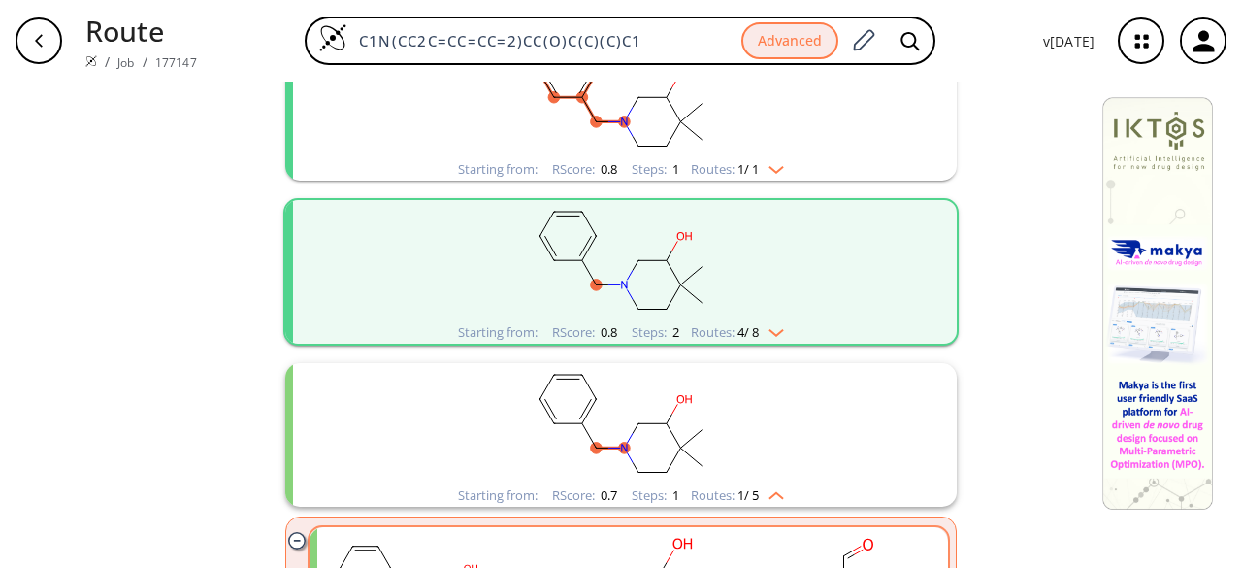
scroll to position [485, 0]
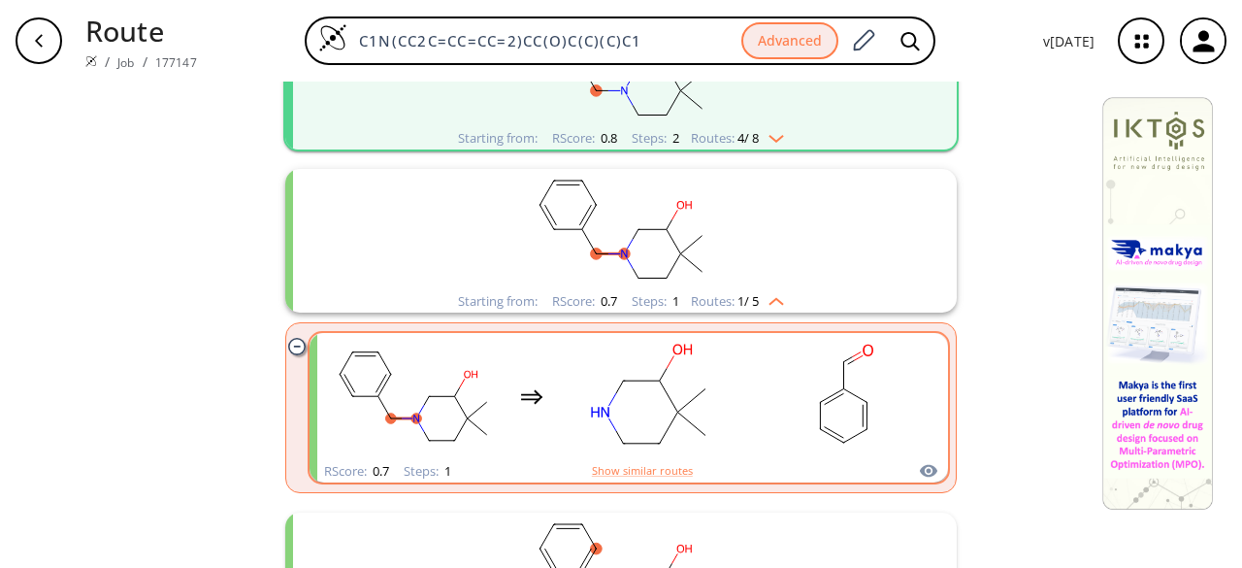
click at [746, 434] on div "clusters" at bounding box center [629, 396] width 606 height 127
